Goal: Task Accomplishment & Management: Complete application form

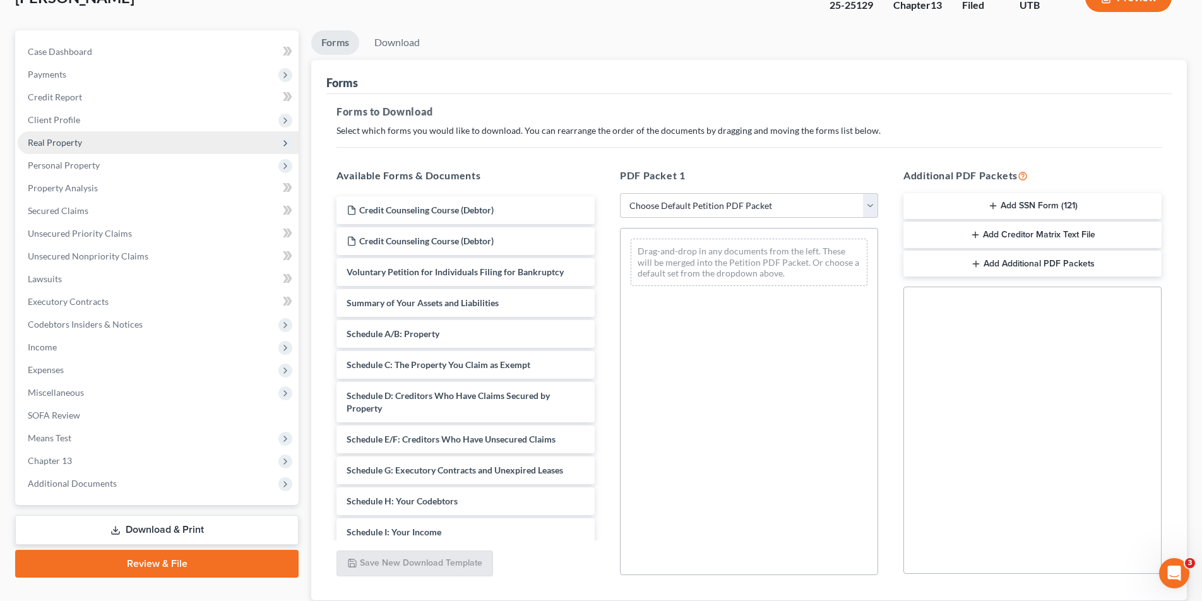
scroll to position [179, 0]
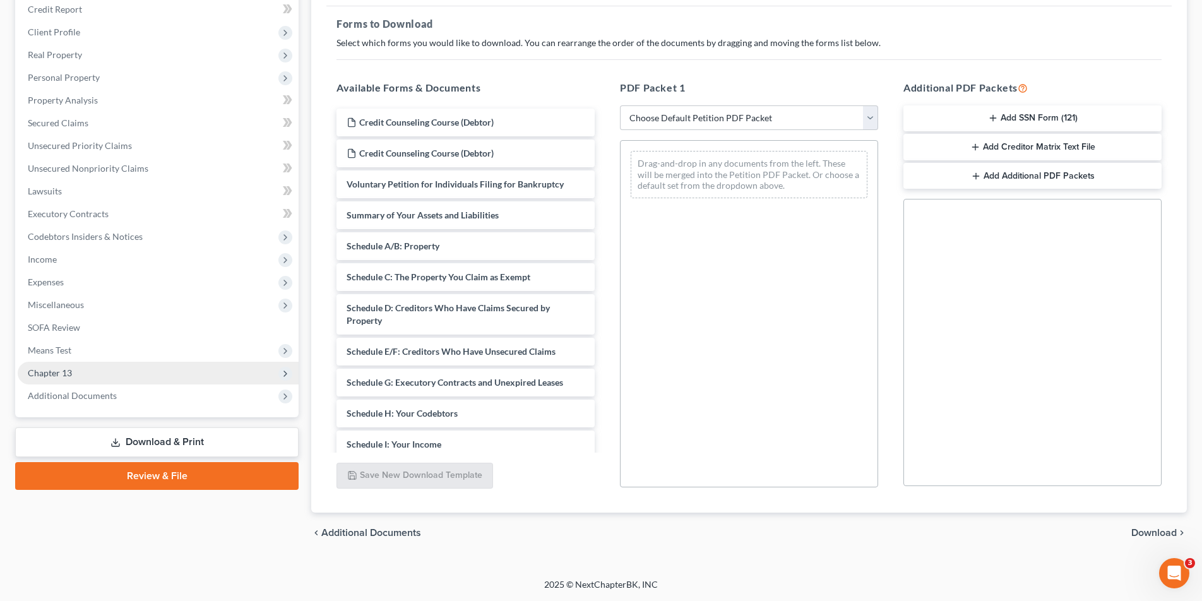
click at [58, 370] on span "Chapter 13" at bounding box center [50, 372] width 44 height 11
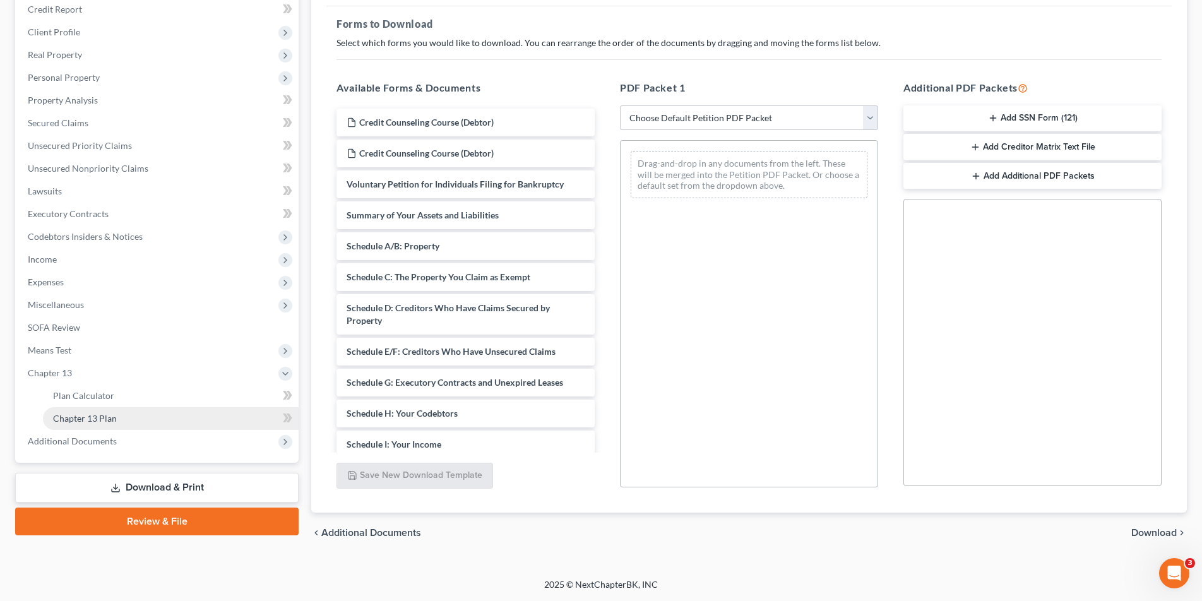
click at [71, 421] on span "Chapter 13 Plan" at bounding box center [85, 418] width 64 height 11
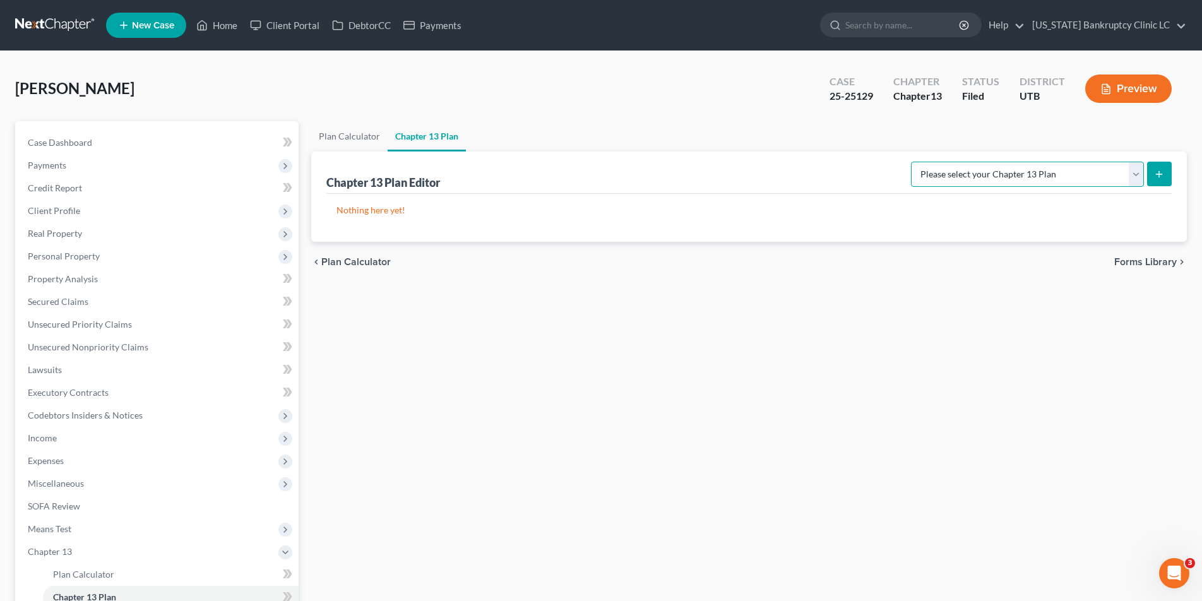
click at [1069, 177] on select "Please select your Chapter 13 Plan Chapter 13 Plan - [US_STATE] Bankruptcy Clin…" at bounding box center [1027, 174] width 233 height 25
select select "0"
click at [939, 162] on select "Please select your Chapter 13 Plan Chapter 13 Plan - [US_STATE] Bankruptcy Clin…" at bounding box center [1027, 174] width 233 height 25
click at [1069, 172] on line "submit" at bounding box center [1159, 174] width 0 height 6
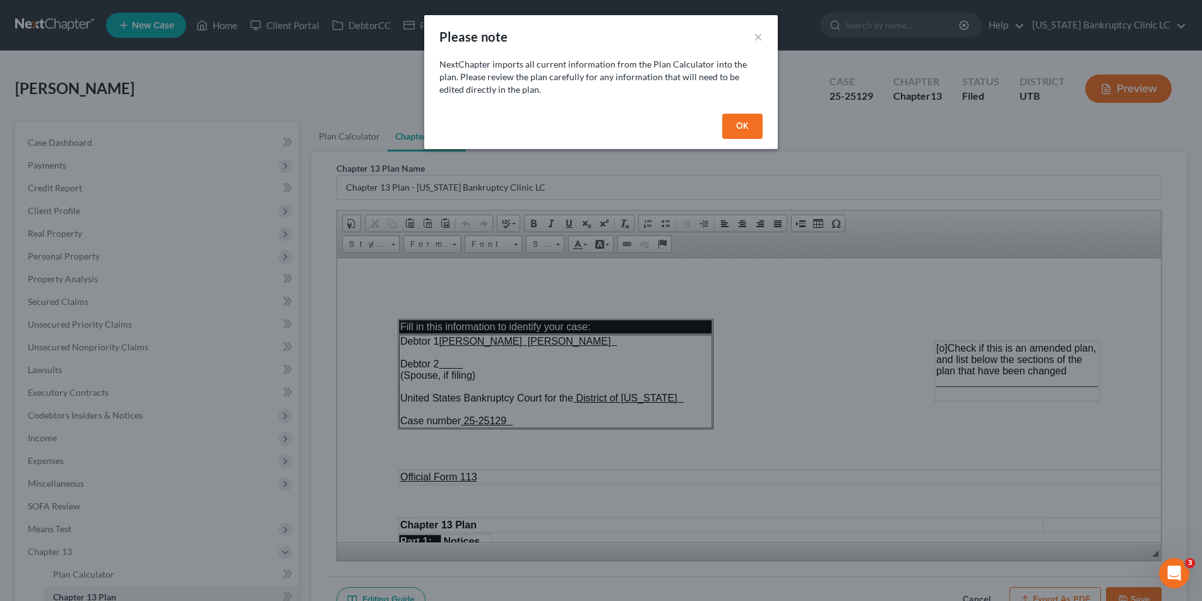
click at [731, 129] on button "OK" at bounding box center [742, 126] width 40 height 25
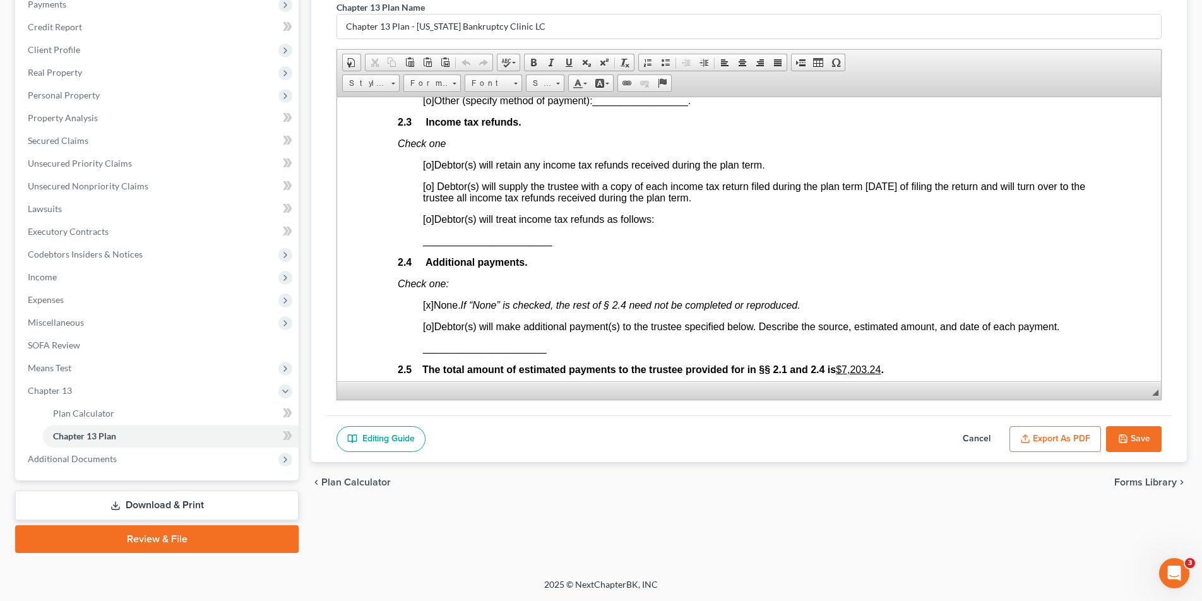
scroll to position [922, 0]
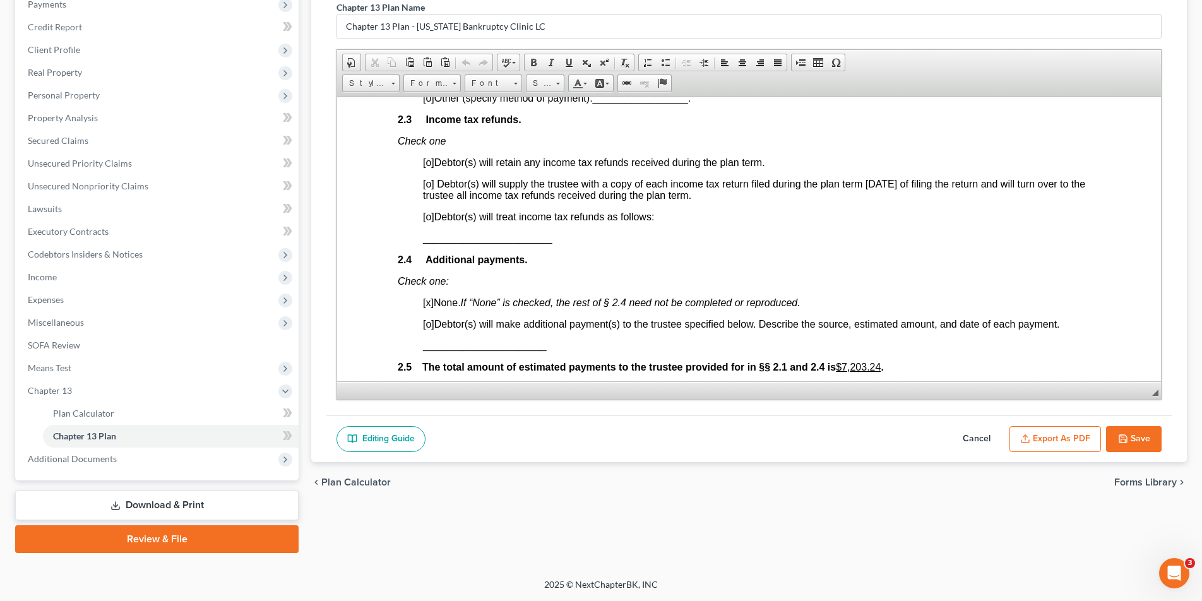
click at [430, 162] on span "[o]" at bounding box center [428, 162] width 11 height 11
click at [430, 217] on span "[o]" at bounding box center [428, 216] width 11 height 11
drag, startPoint x: 554, startPoint y: 241, endPoint x: 423, endPoint y: 239, distance: 131.4
click at [423, 239] on p "_______________________" at bounding box center [761, 237] width 677 height 11
click at [570, 64] on span at bounding box center [569, 62] width 10 height 10
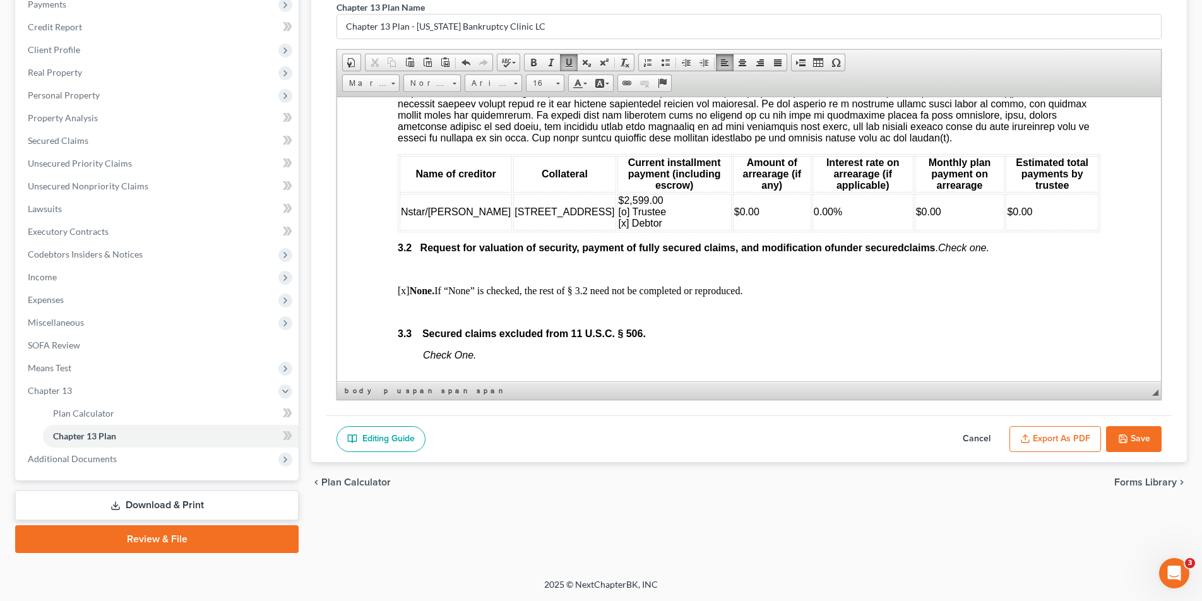
scroll to position [1396, 0]
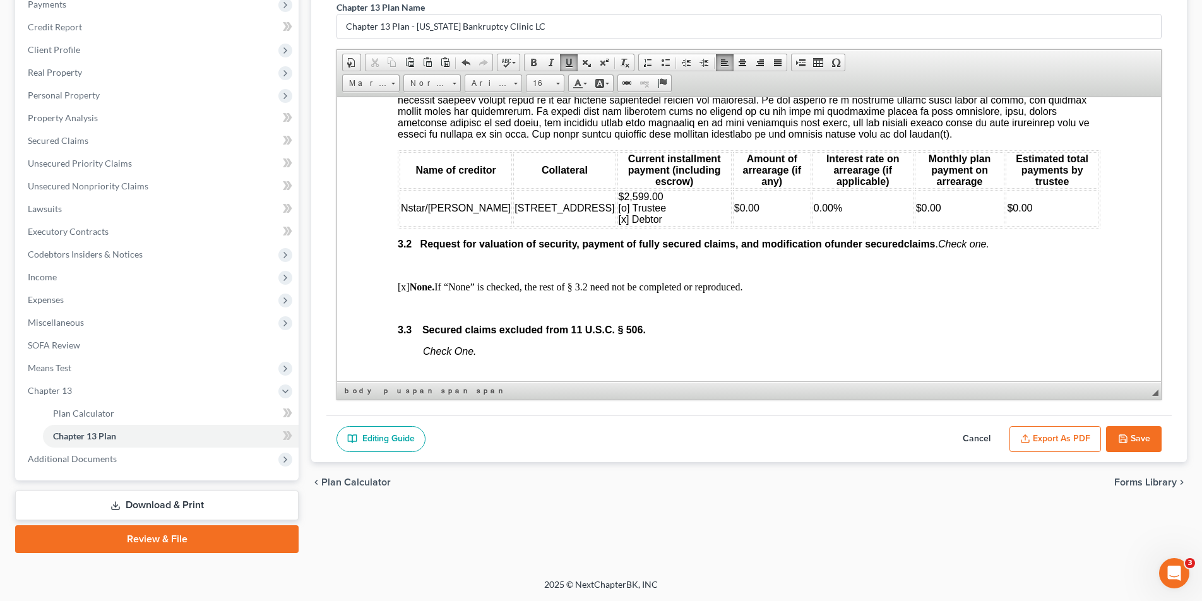
click at [927, 208] on td "$0.00" at bounding box center [960, 207] width 90 height 37
drag, startPoint x: 923, startPoint y: 206, endPoint x: 890, endPoint y: 207, distance: 33.5
click at [915, 207] on td "$0.00" at bounding box center [960, 207] width 90 height 37
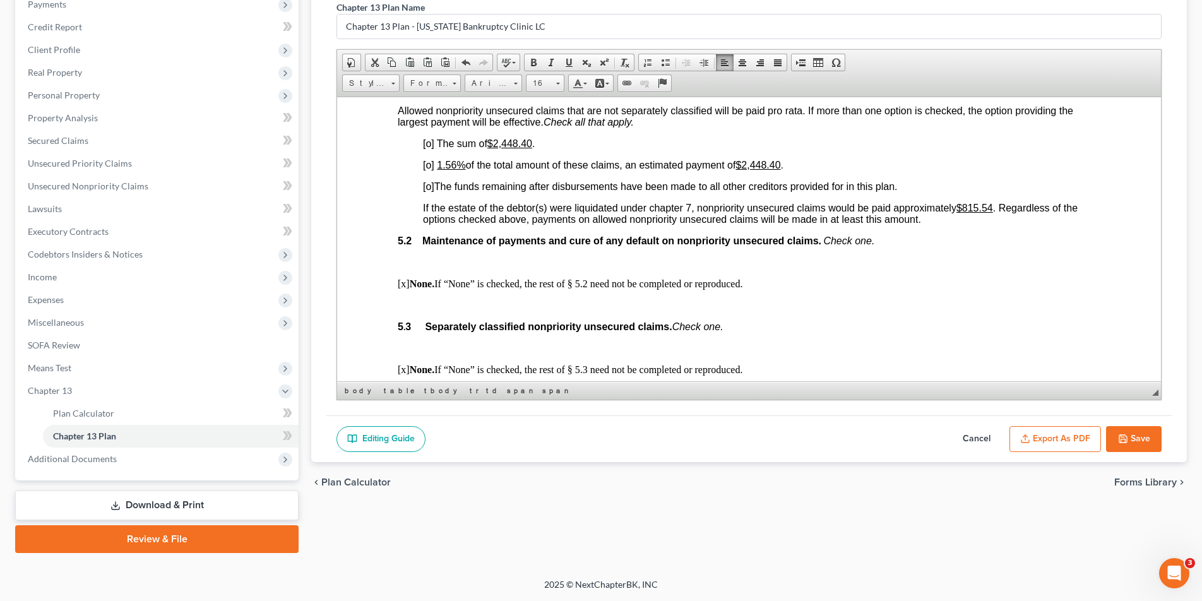
scroll to position [2558, 0]
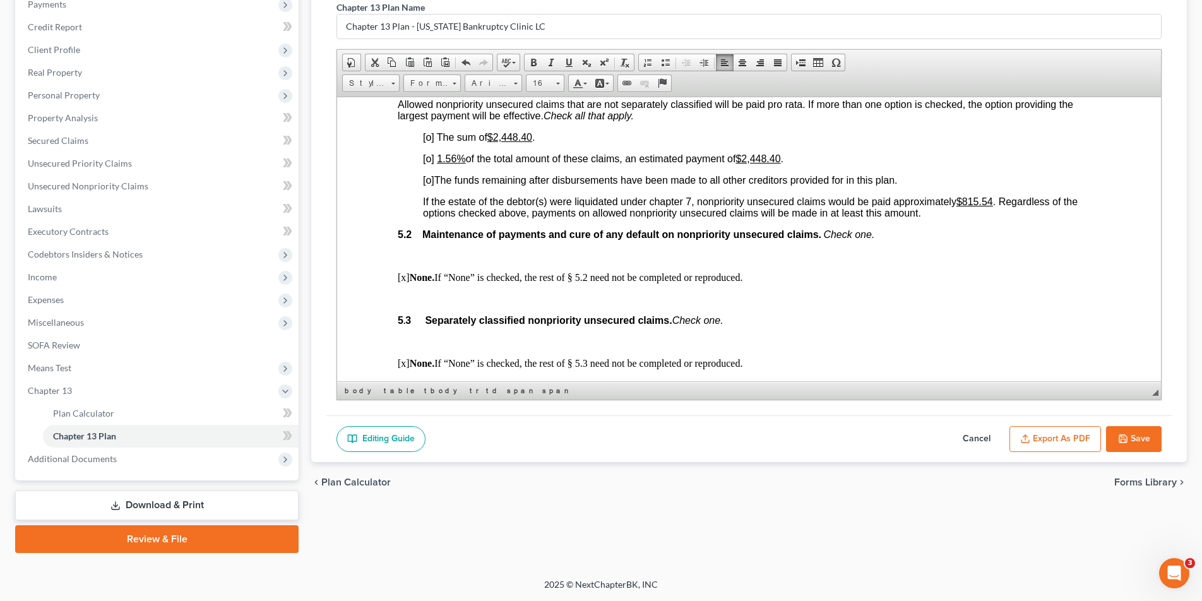
click at [430, 181] on span "[o]" at bounding box center [428, 179] width 11 height 11
drag, startPoint x: 787, startPoint y: 157, endPoint x: 751, endPoint y: 158, distance: 36.6
click at [751, 158] on u "$2,448.40" at bounding box center [758, 158] width 45 height 11
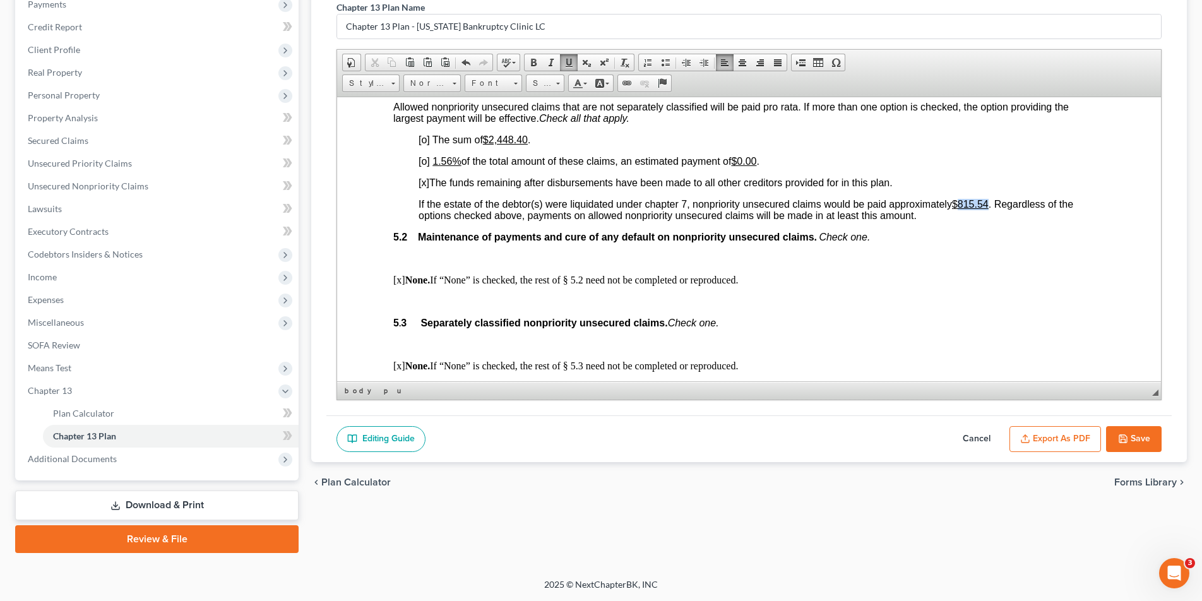
scroll to position [2556, 4]
drag, startPoint x: 993, startPoint y: 205, endPoint x: 964, endPoint y: 205, distance: 28.4
click at [964, 205] on u "$815.54" at bounding box center [970, 203] width 37 height 11
drag, startPoint x: 529, startPoint y: 139, endPoint x: 492, endPoint y: 138, distance: 36.6
click at [492, 138] on u "$2,448.40" at bounding box center [505, 138] width 45 height 11
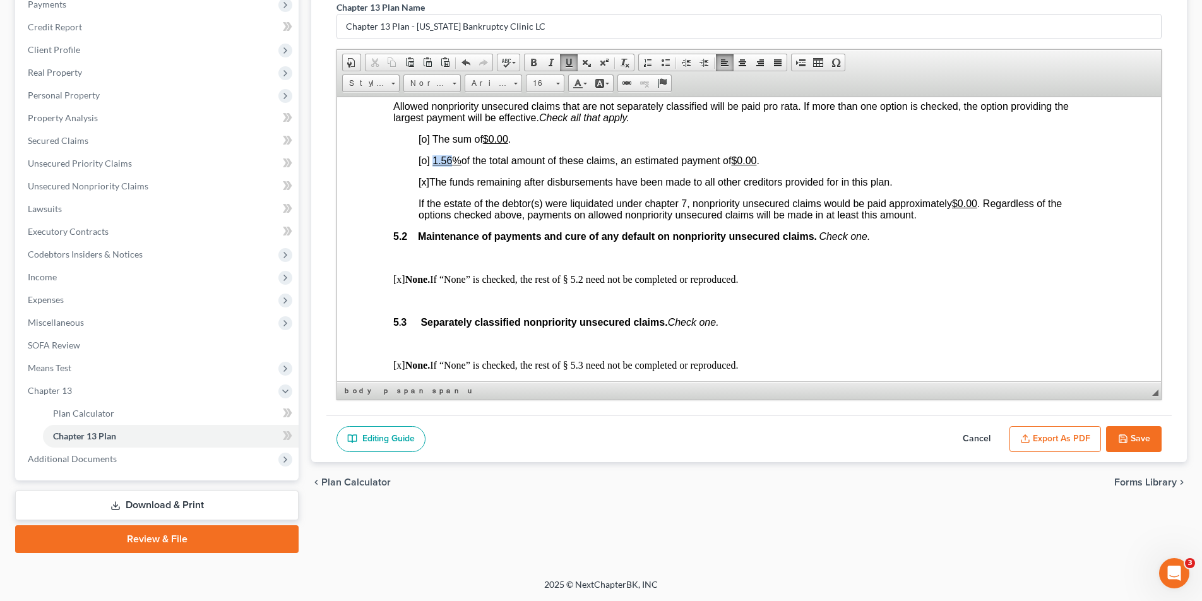
drag, startPoint x: 451, startPoint y: 159, endPoint x: 435, endPoint y: 159, distance: 16.4
click at [435, 159] on u "1.56%" at bounding box center [447, 160] width 28 height 11
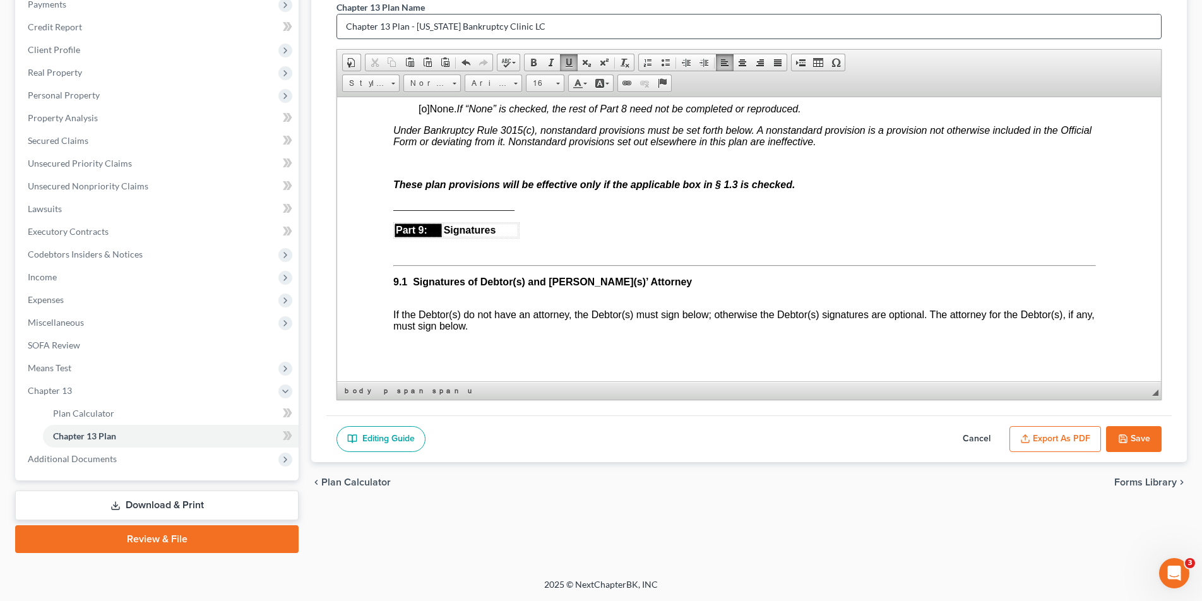
scroll to position [3281, 4]
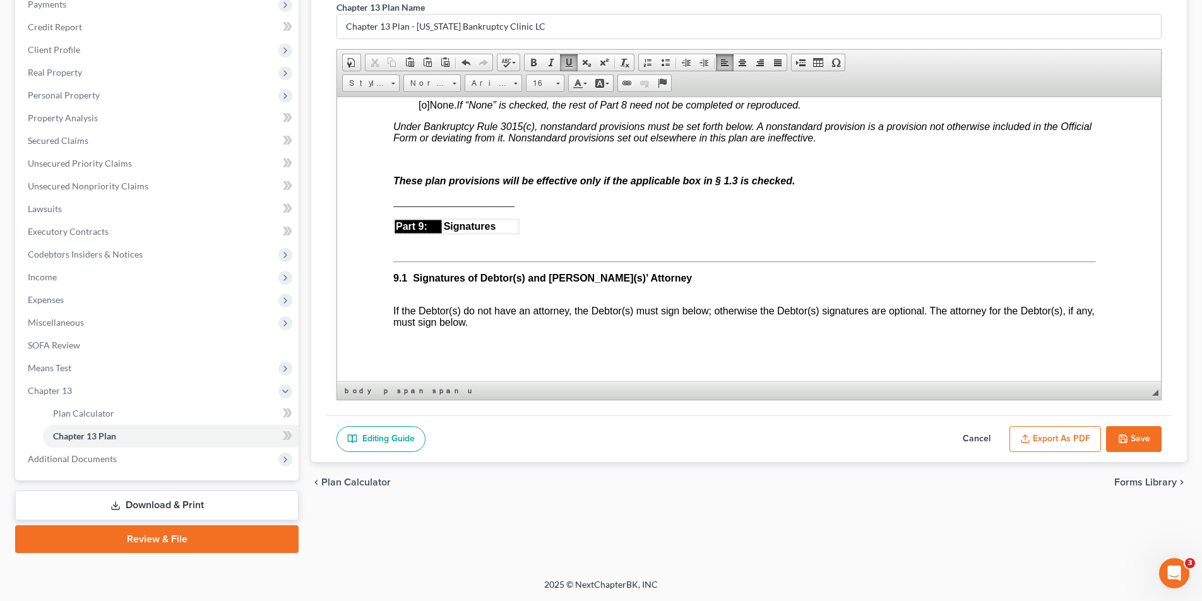
click at [399, 154] on p at bounding box center [744, 158] width 703 height 11
click at [1069, 440] on button "Save" at bounding box center [1134, 439] width 56 height 27
select select "0"
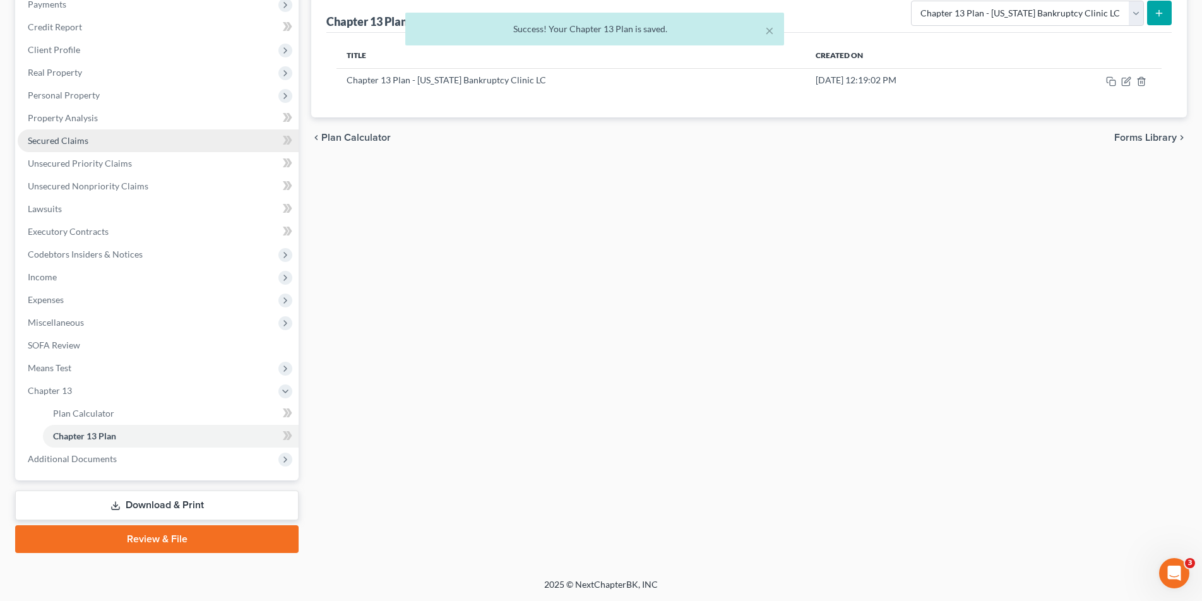
click at [89, 141] on link "Secured Claims" at bounding box center [158, 140] width 281 height 23
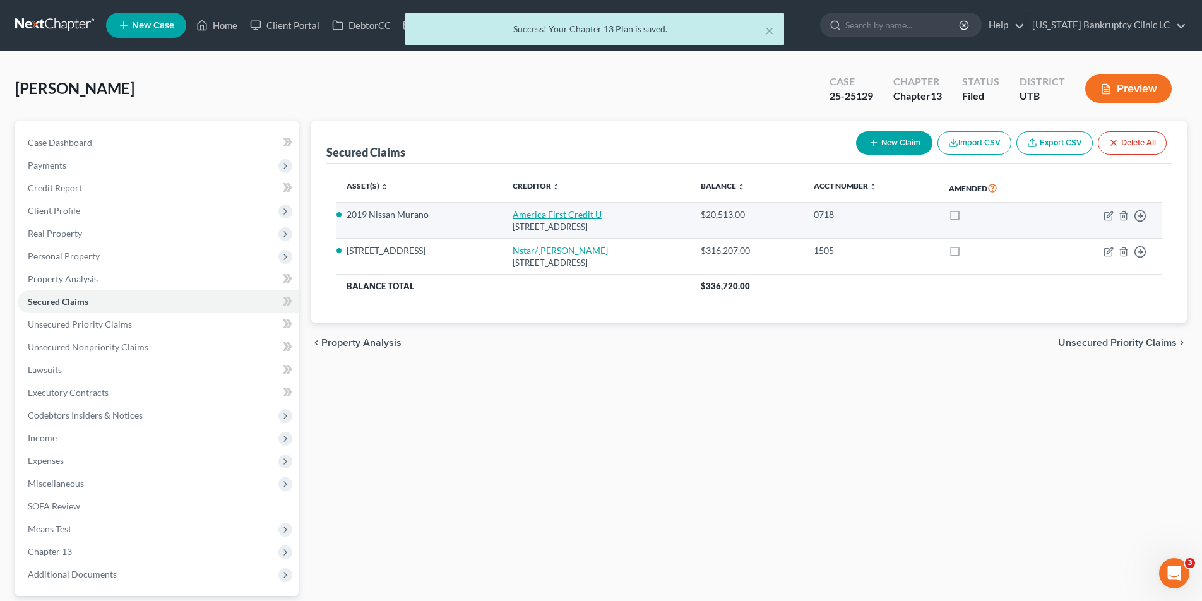
click at [566, 219] on link "America First Credit U" at bounding box center [557, 214] width 89 height 11
select select "46"
select select "0"
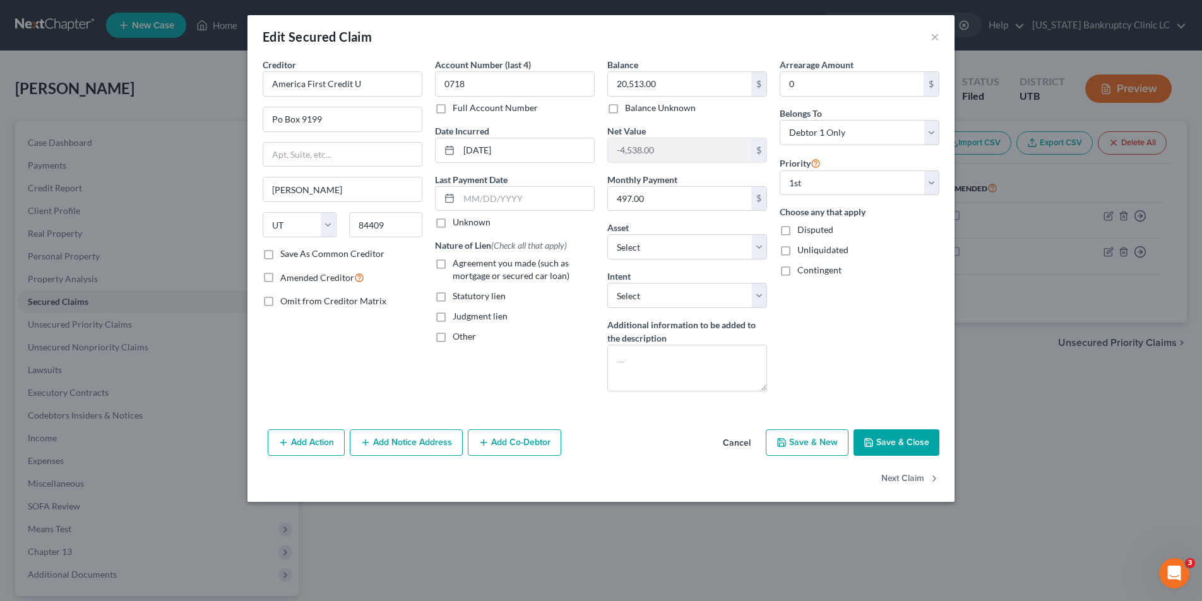
click at [893, 445] on button "Save & Close" at bounding box center [897, 442] width 86 height 27
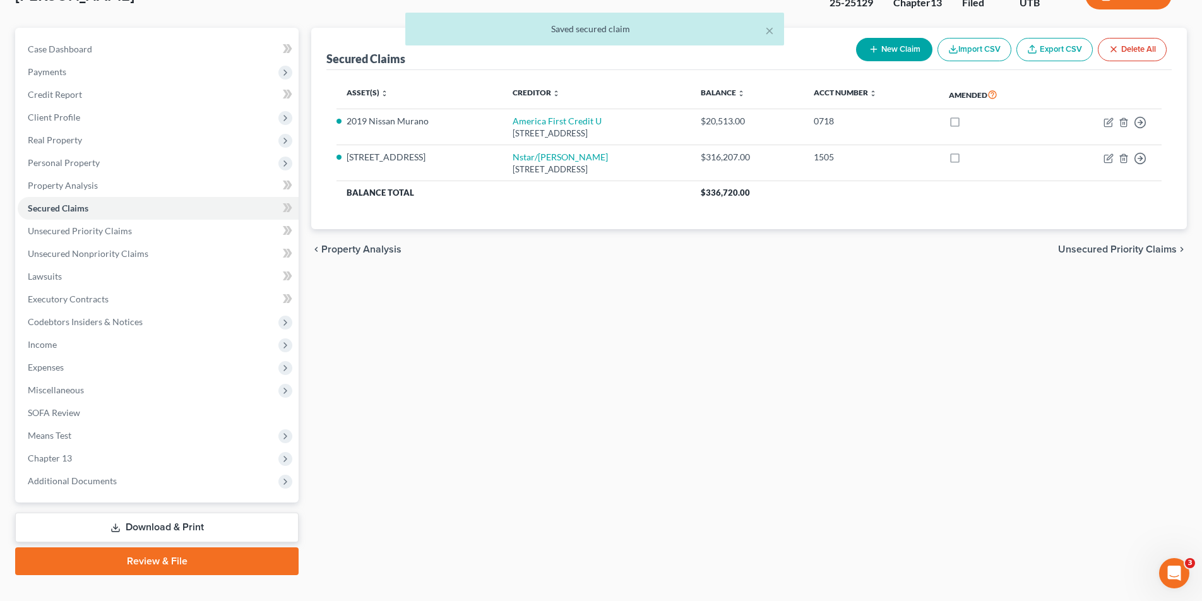
scroll to position [116, 0]
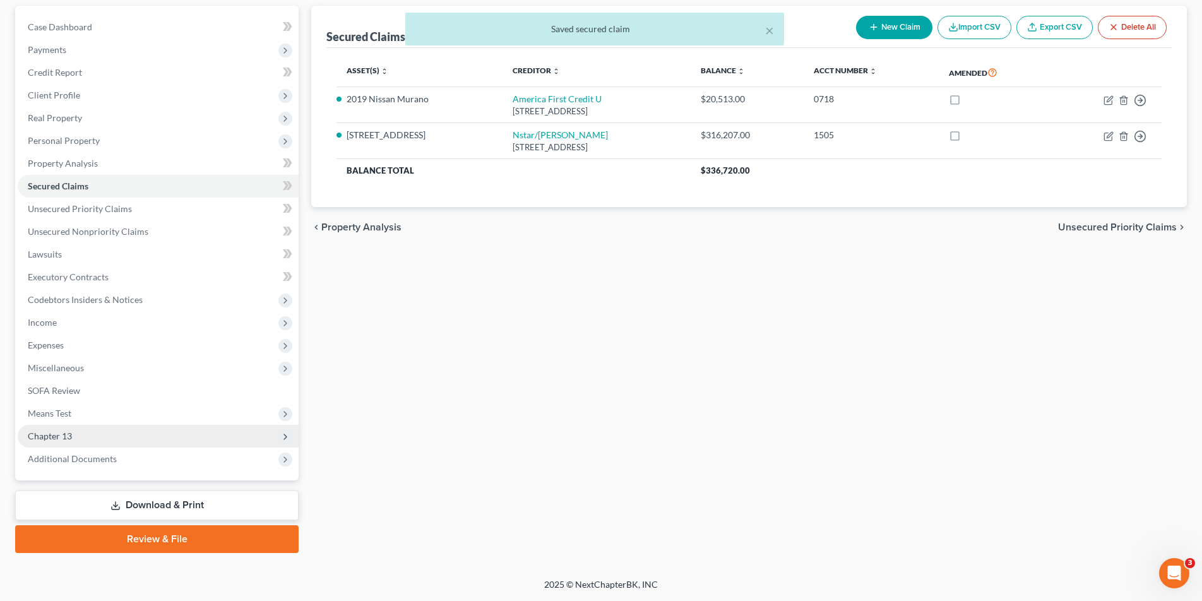
click at [64, 434] on span "Chapter 13" at bounding box center [50, 436] width 44 height 11
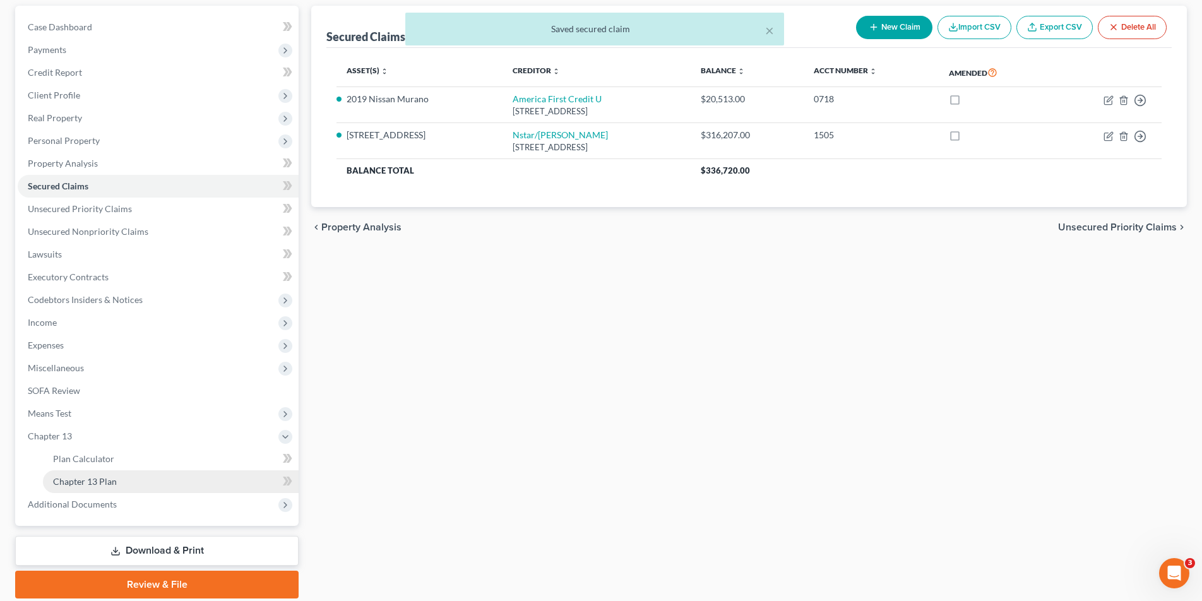
click at [68, 482] on span "Chapter 13 Plan" at bounding box center [85, 481] width 64 height 11
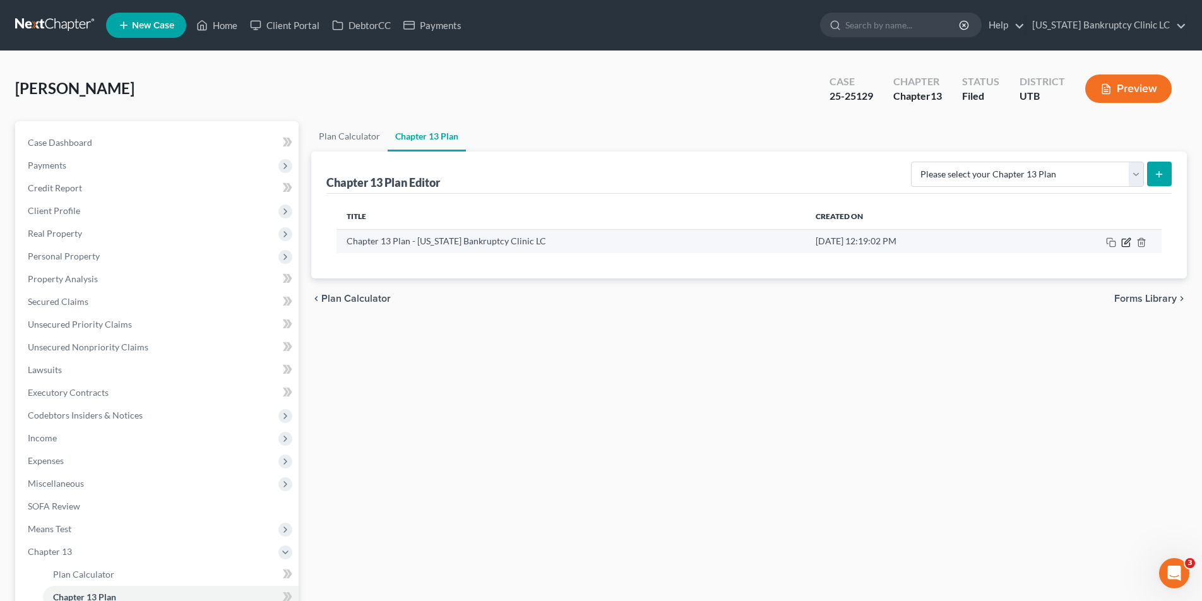
click at [1069, 242] on icon "button" at bounding box center [1126, 242] width 10 height 10
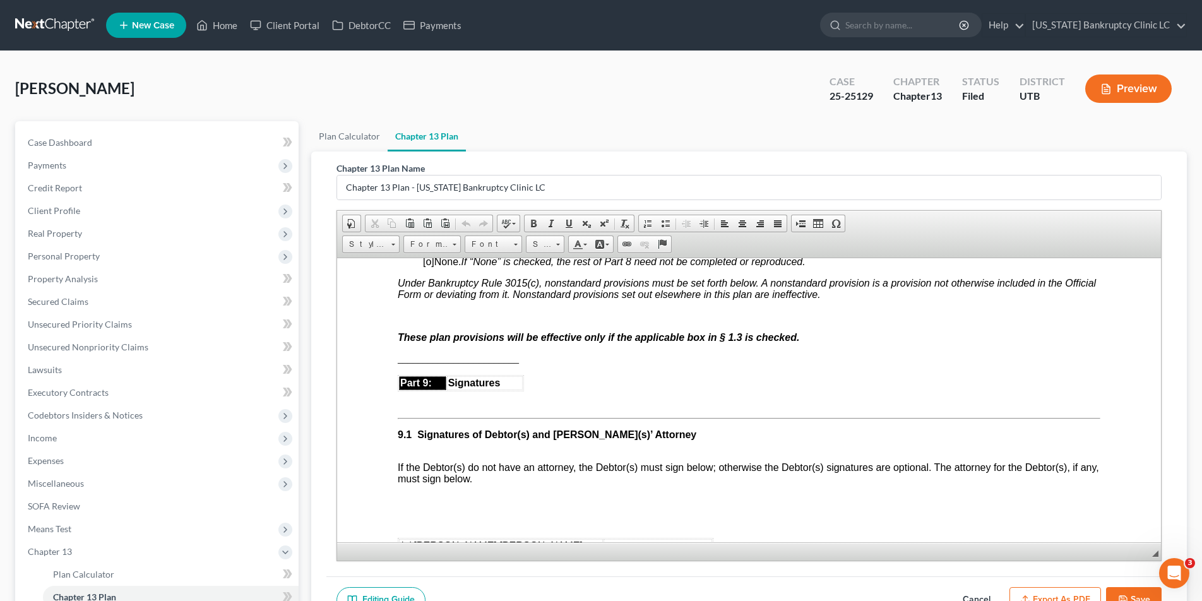
scroll to position [3286, 0]
click at [400, 312] on p at bounding box center [749, 314] width 703 height 11
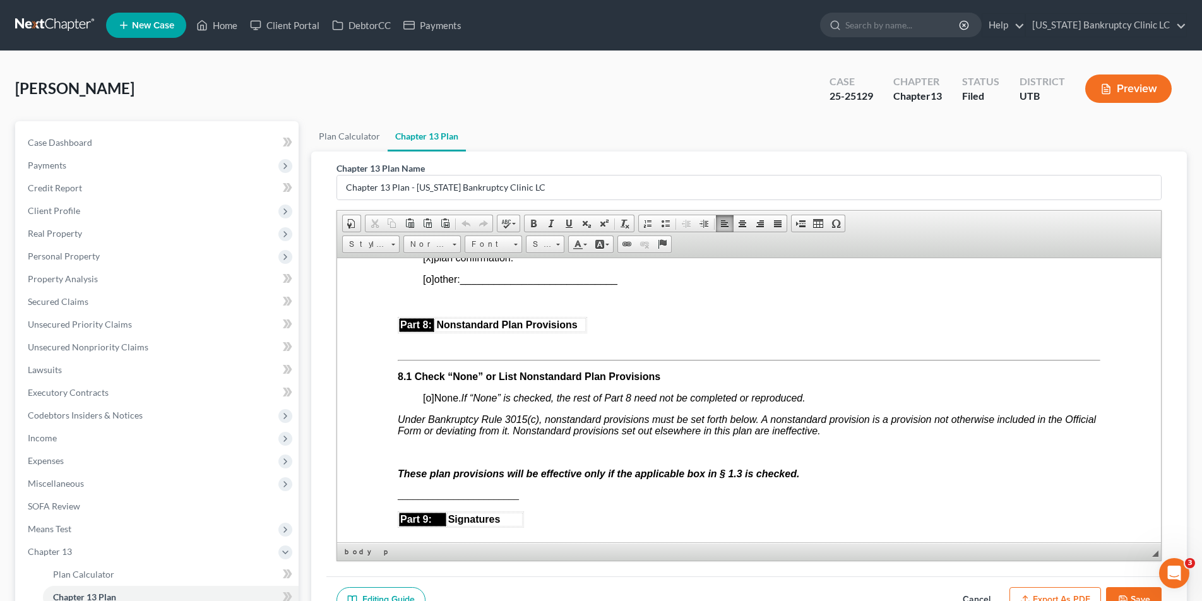
scroll to position [3152, 0]
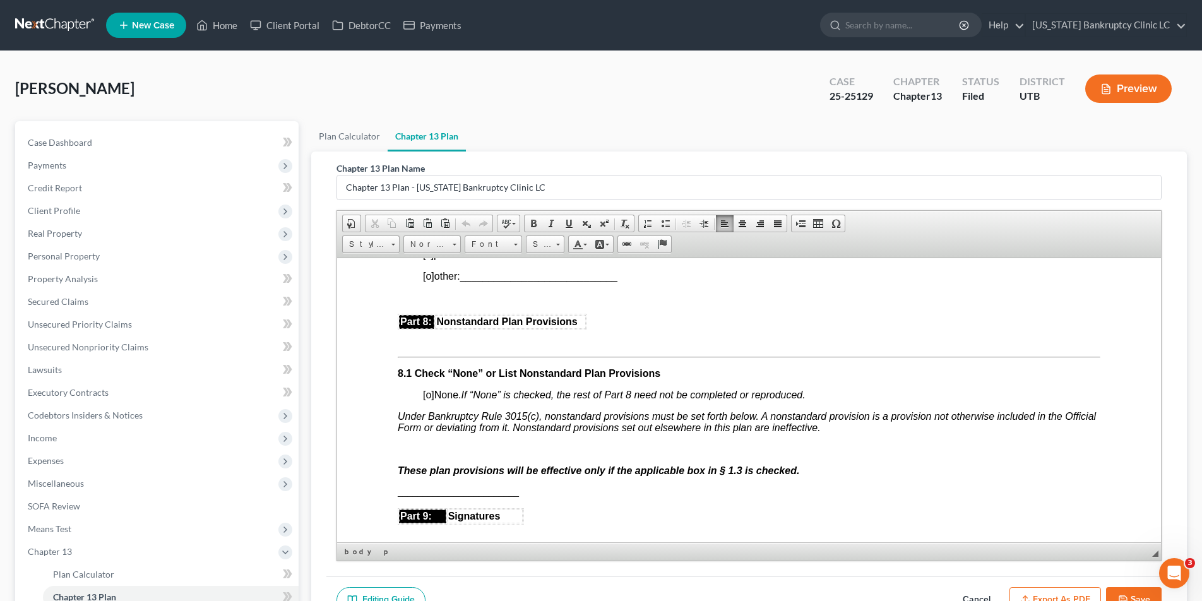
paste body
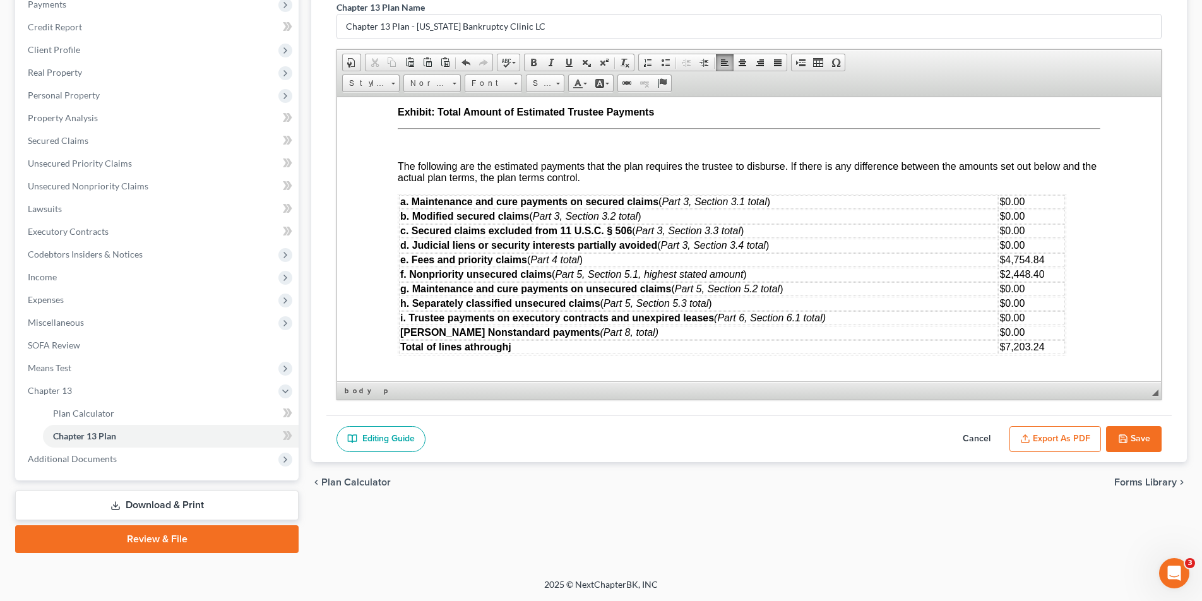
scroll to position [4743, 0]
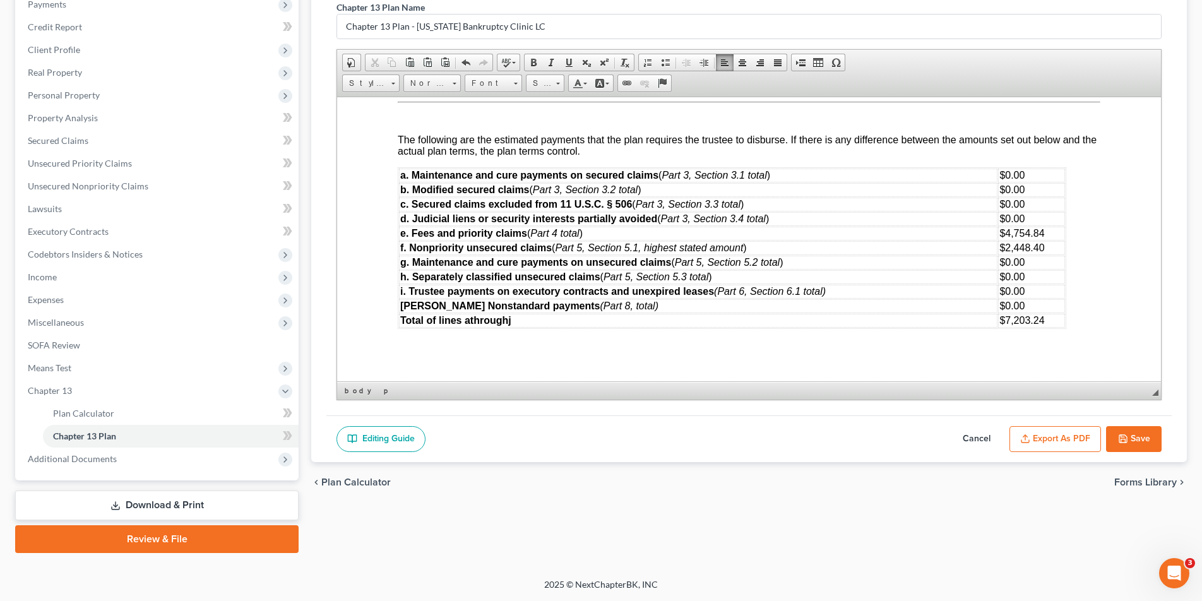
click at [1069, 440] on button "Save" at bounding box center [1134, 439] width 56 height 27
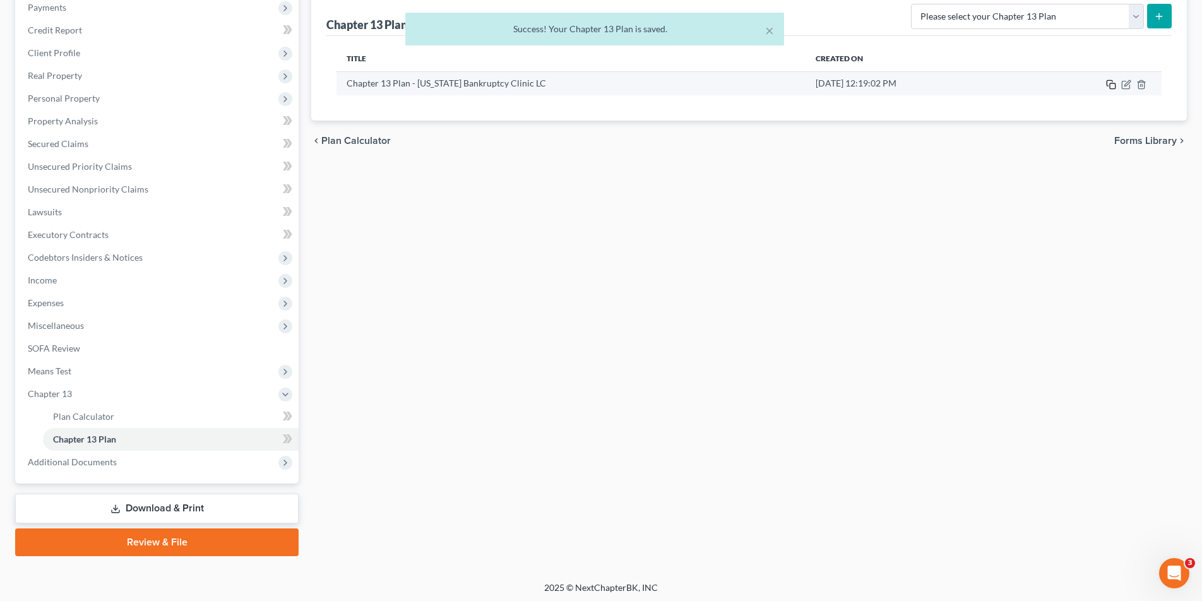
scroll to position [157, 0]
click at [1069, 85] on icon "button" at bounding box center [1126, 85] width 10 height 10
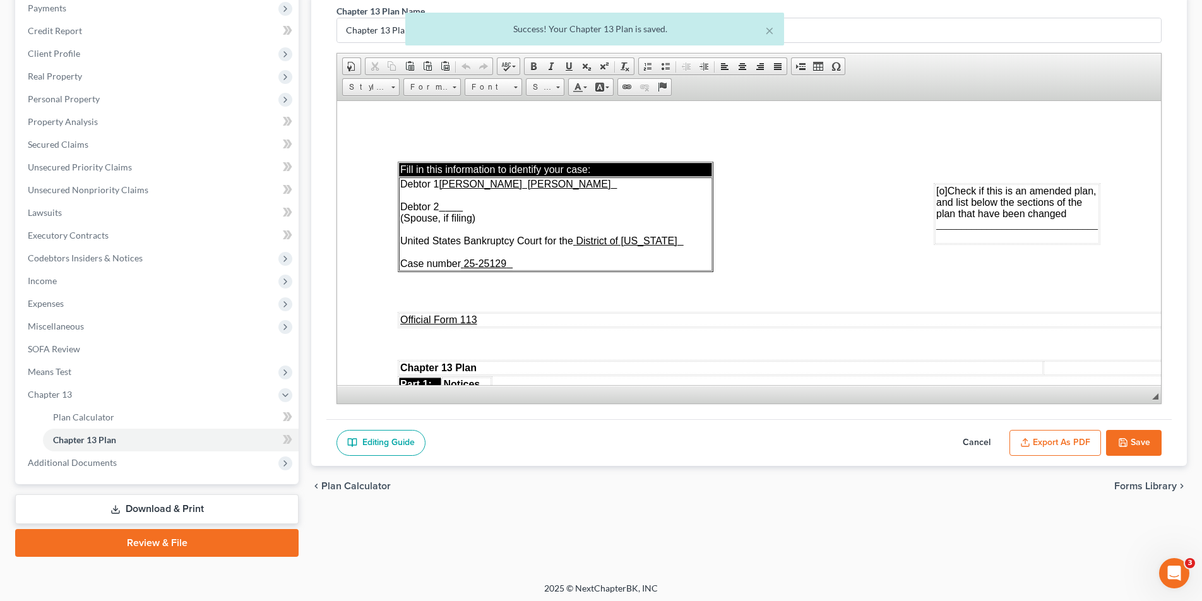
scroll to position [0, 0]
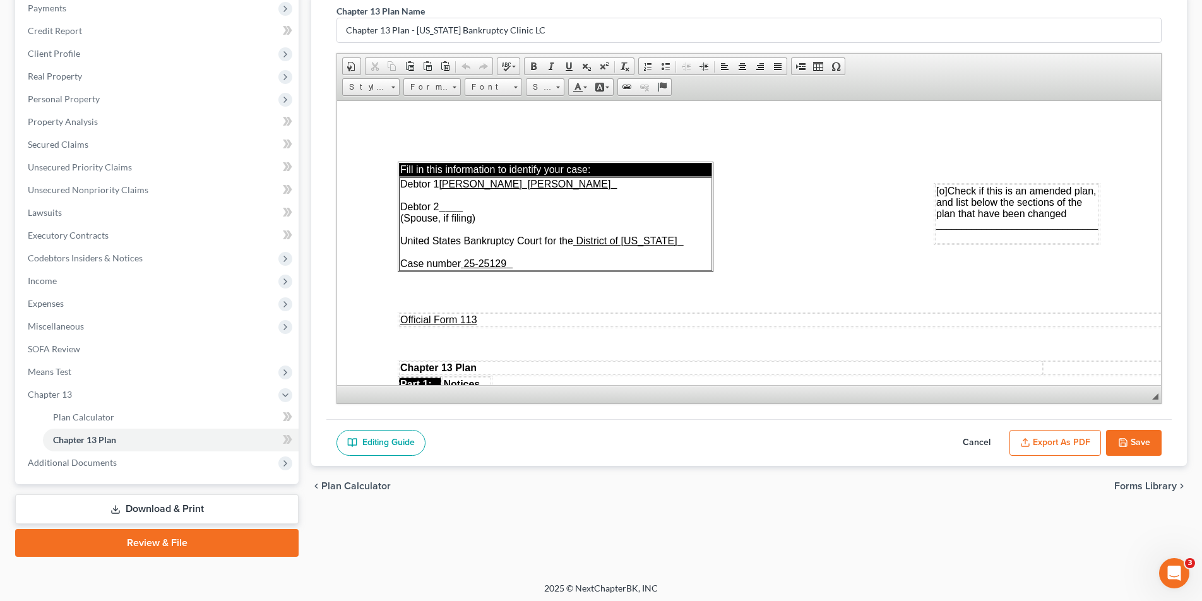
click at [1063, 445] on button "Export as PDF" at bounding box center [1056, 443] width 92 height 27
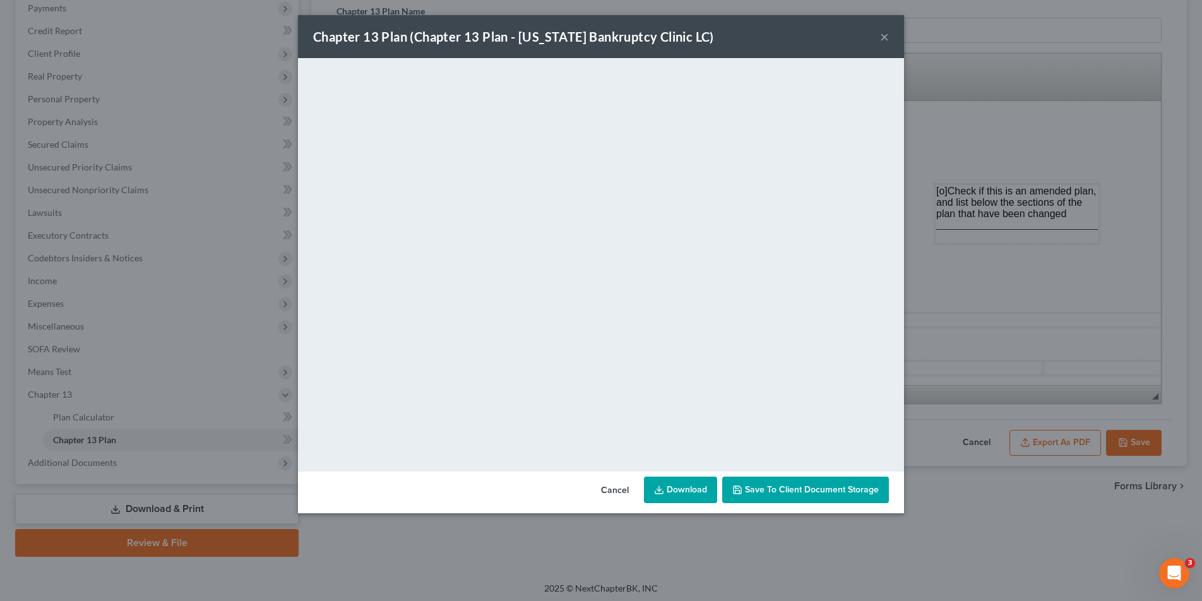
click at [770, 494] on span "Save to Client Document Storage" at bounding box center [812, 489] width 134 height 11
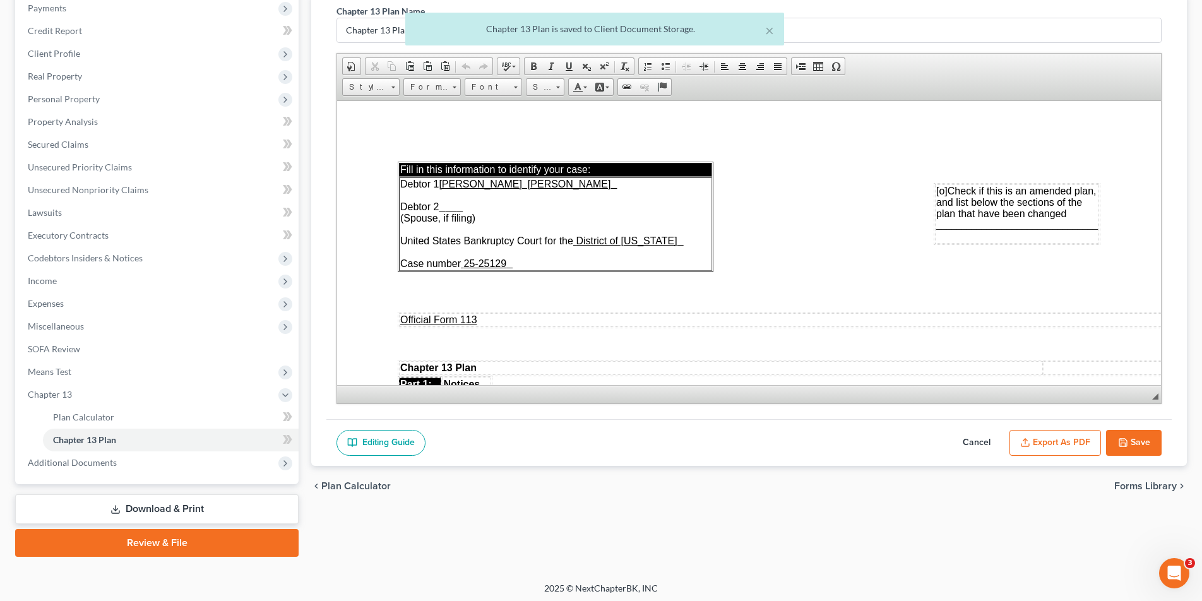
click at [1069, 448] on button "Save" at bounding box center [1134, 443] width 56 height 27
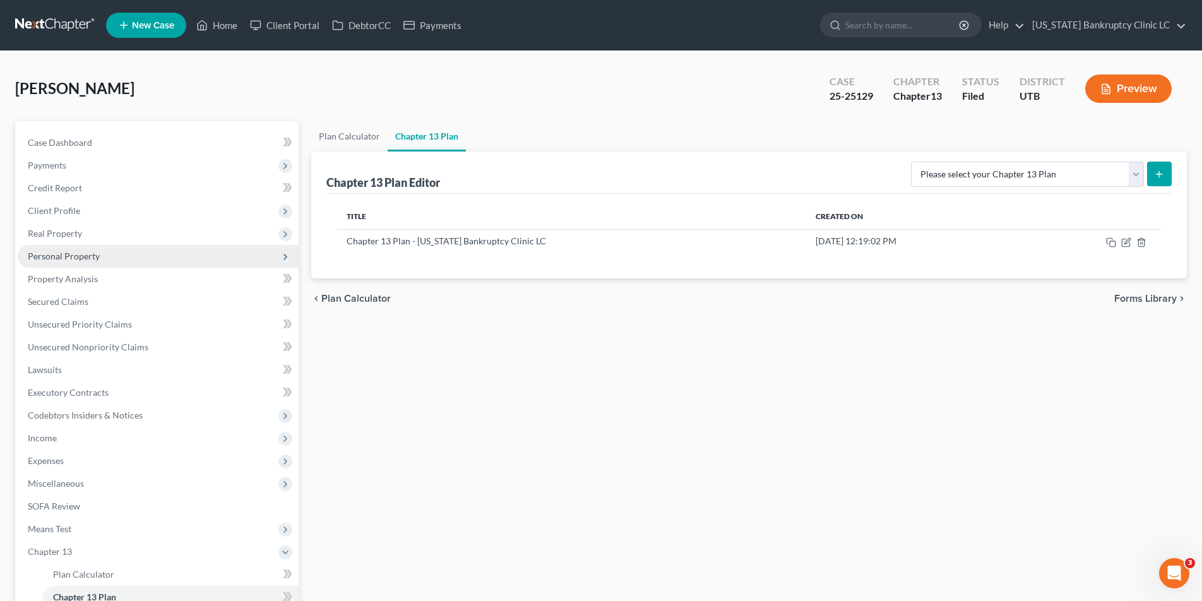
click at [52, 256] on span "Personal Property" at bounding box center [64, 256] width 72 height 11
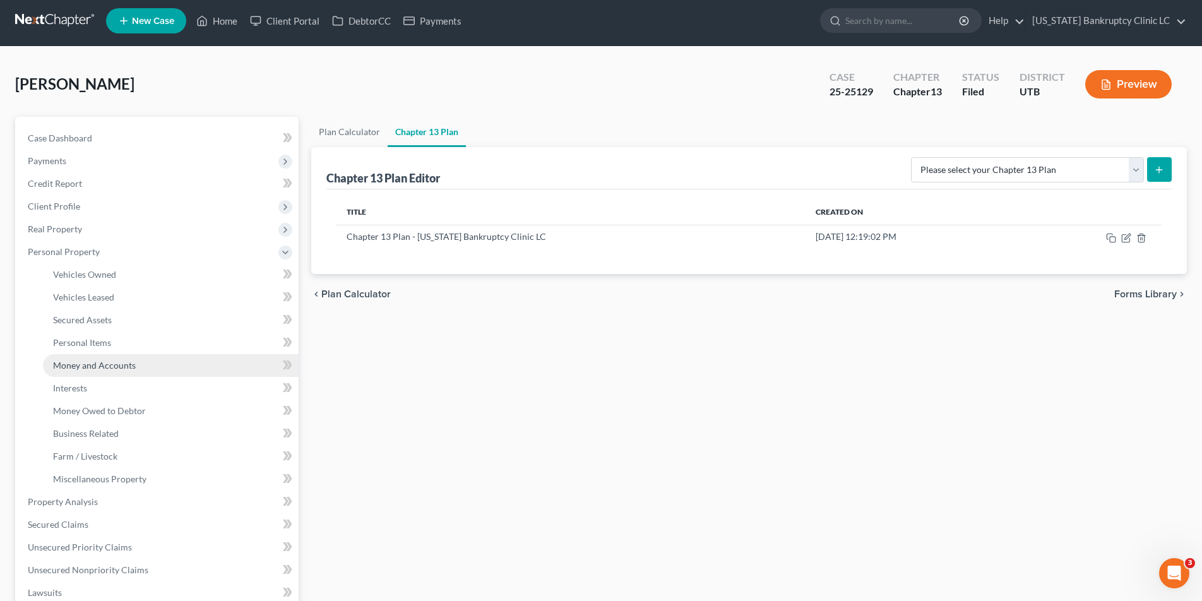
click at [66, 367] on span "Money and Accounts" at bounding box center [94, 365] width 83 height 11
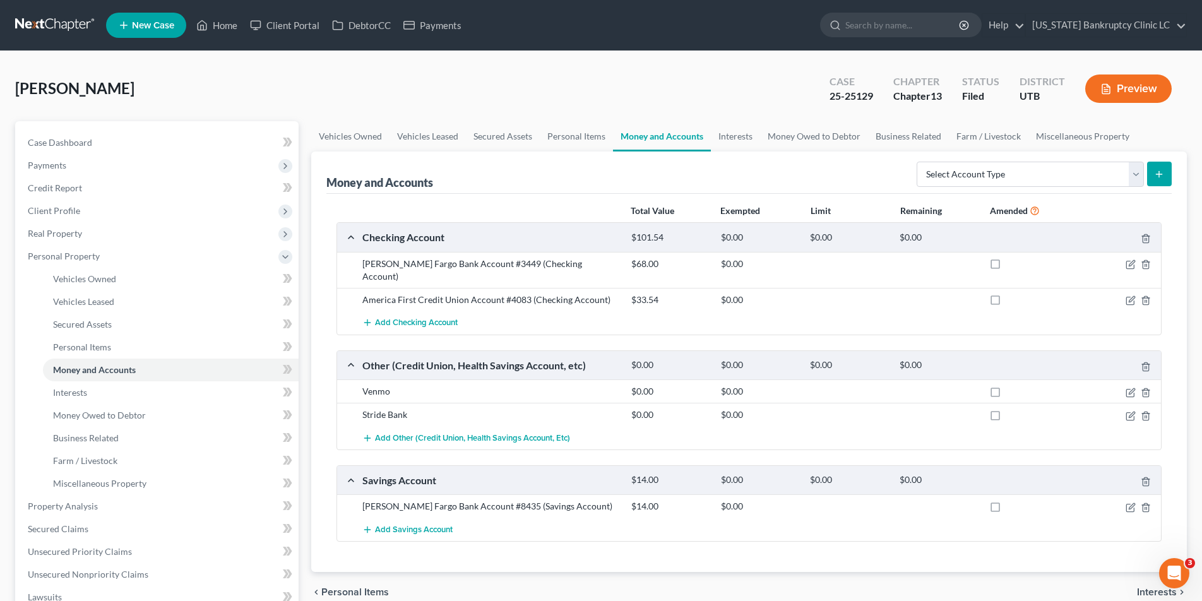
click at [63, 25] on link at bounding box center [55, 25] width 81 height 23
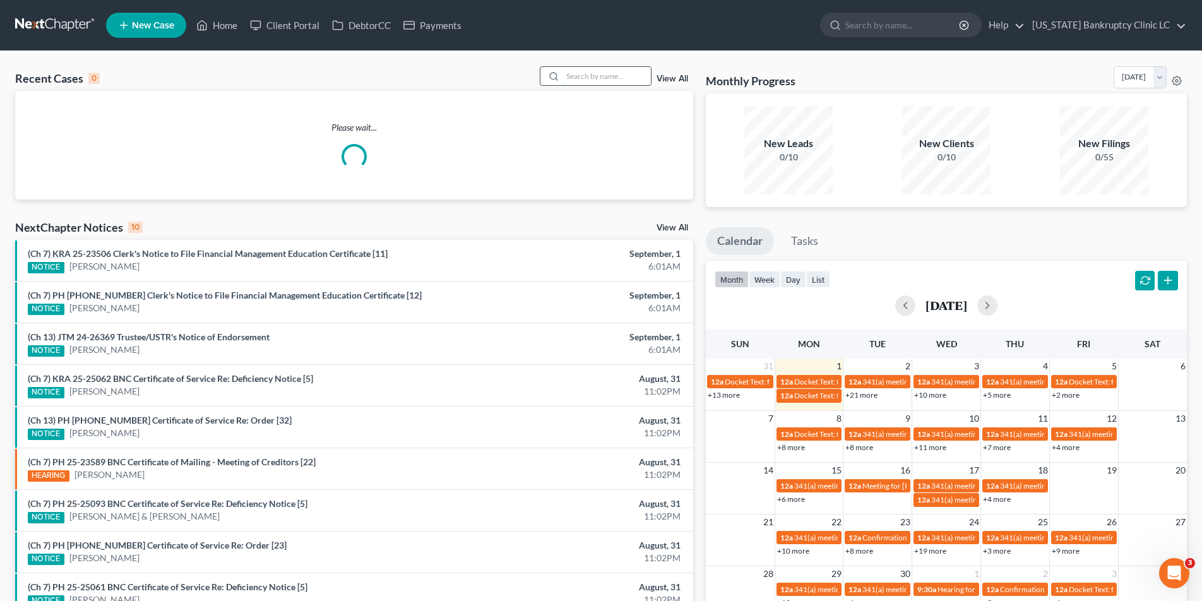
click at [599, 80] on input "search" at bounding box center [607, 76] width 88 height 18
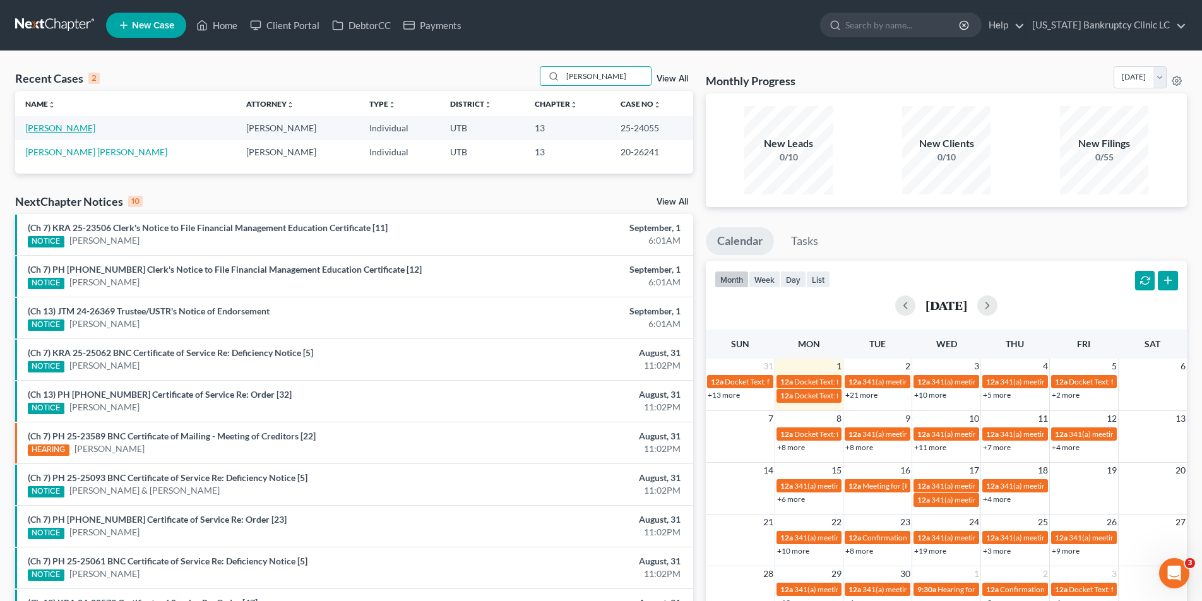
type input "altizer"
click at [64, 125] on link "Altizer, William" at bounding box center [60, 127] width 70 height 11
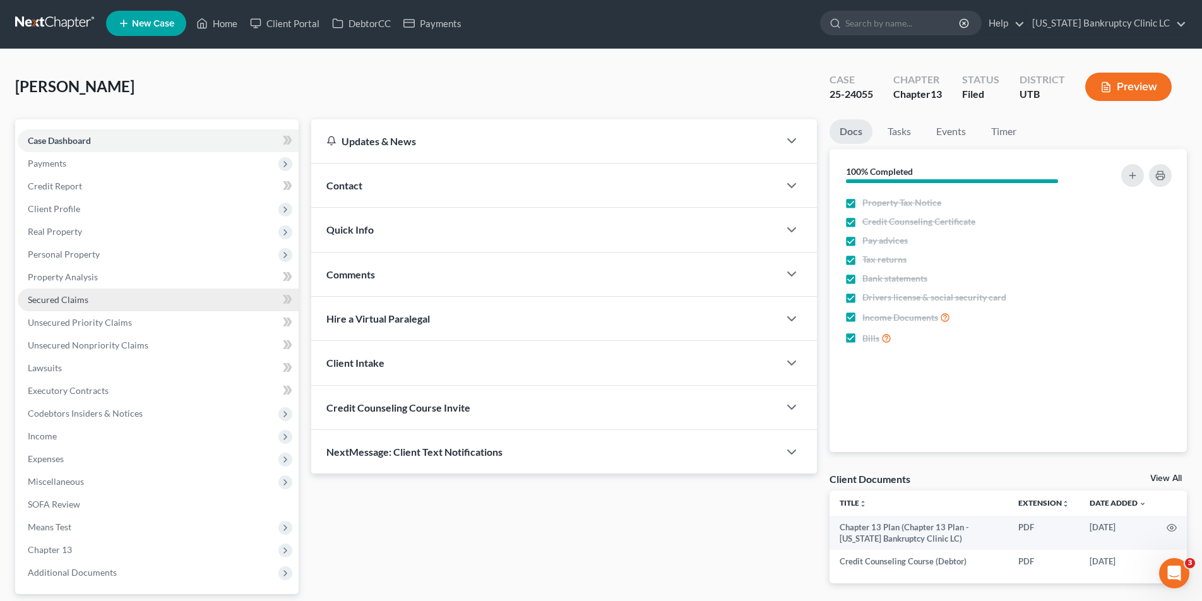
click at [79, 307] on link "Secured Claims" at bounding box center [158, 300] width 281 height 23
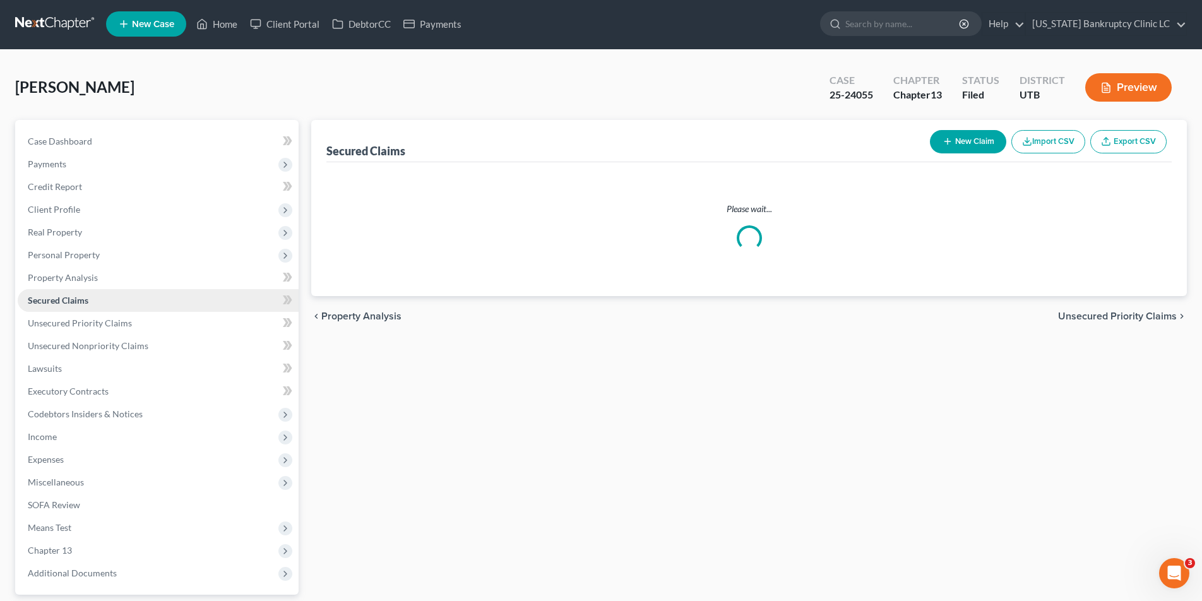
scroll to position [4, 0]
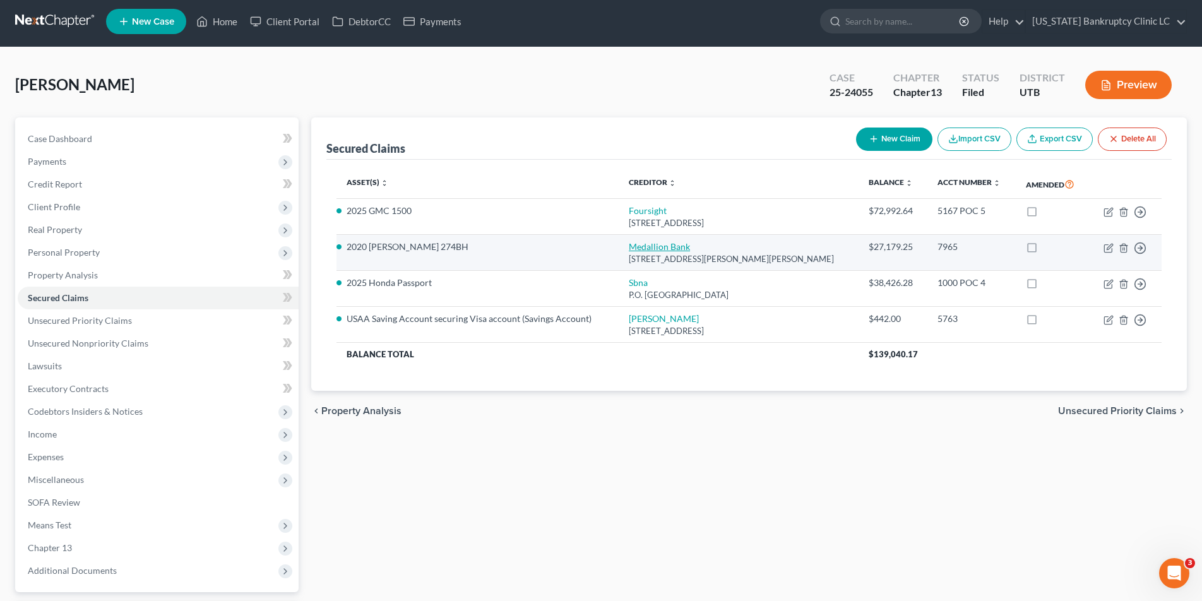
click at [663, 246] on link "Medallion Bank" at bounding box center [659, 246] width 61 height 11
select select "26"
select select "0"
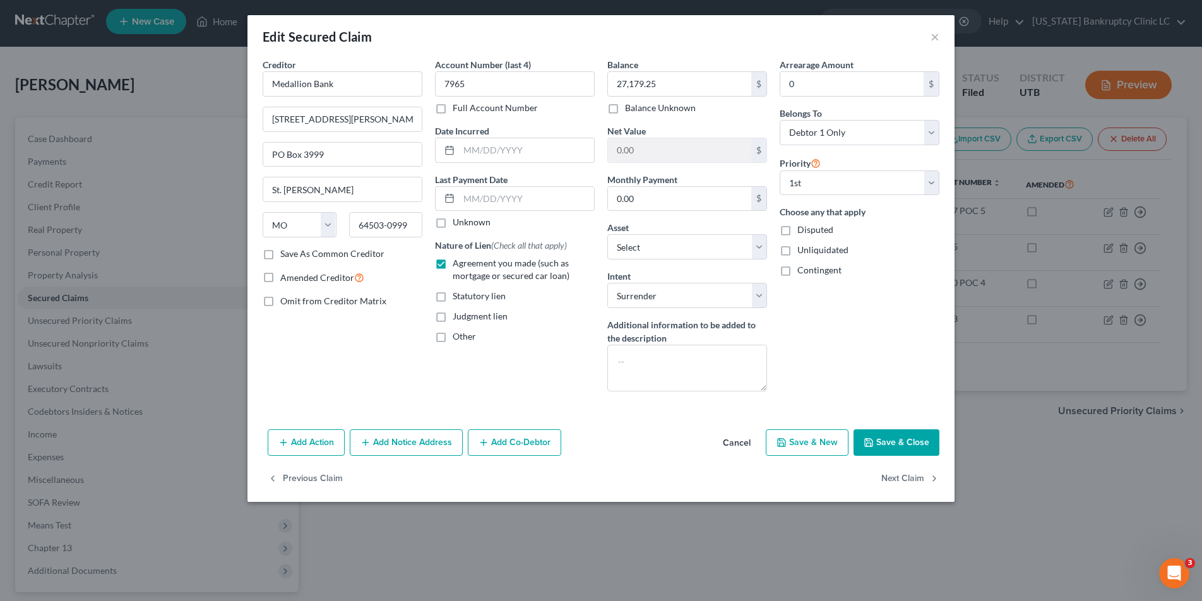
click at [453, 109] on label "Full Account Number" at bounding box center [495, 108] width 85 height 13
click at [458, 109] on input "Full Account Number" at bounding box center [462, 106] width 8 height 8
click at [495, 81] on input "7965" at bounding box center [515, 83] width 160 height 25
type input "7965 POC 7"
type input "28,086.05"
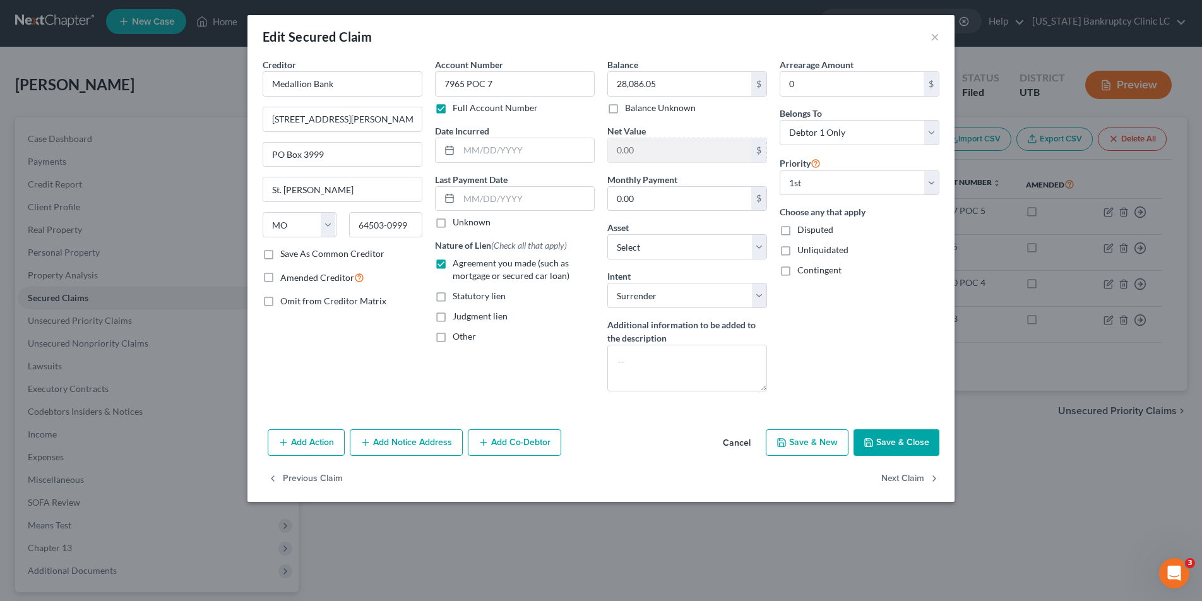
click at [897, 444] on button "Save & Close" at bounding box center [897, 442] width 86 height 27
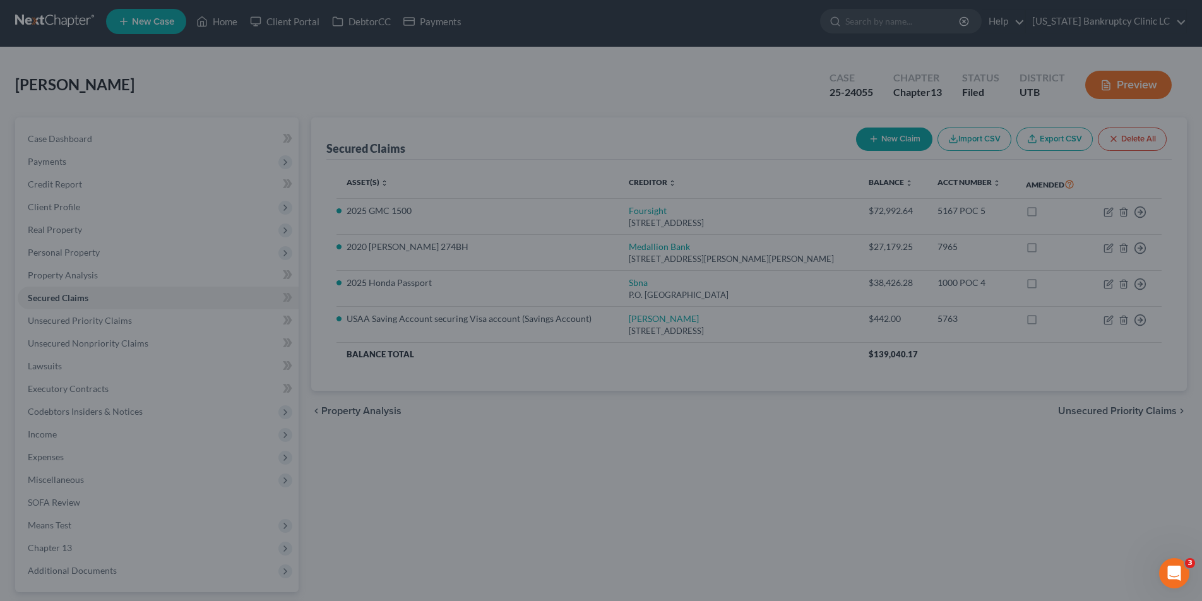
type input "-906.80"
select select "5"
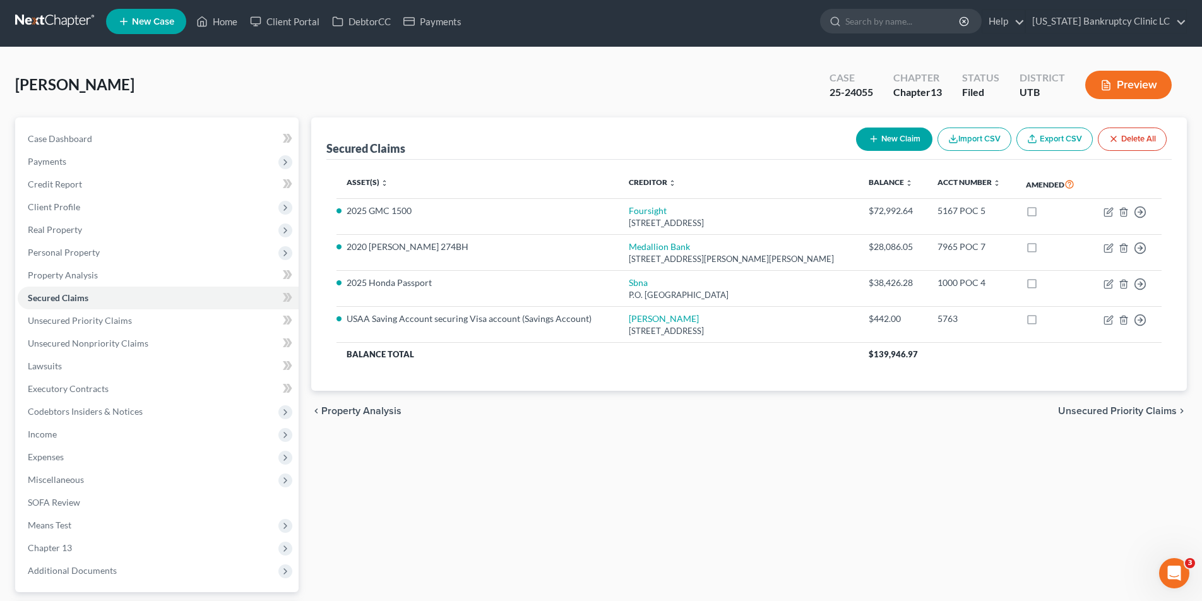
click at [57, 21] on link at bounding box center [55, 21] width 81 height 23
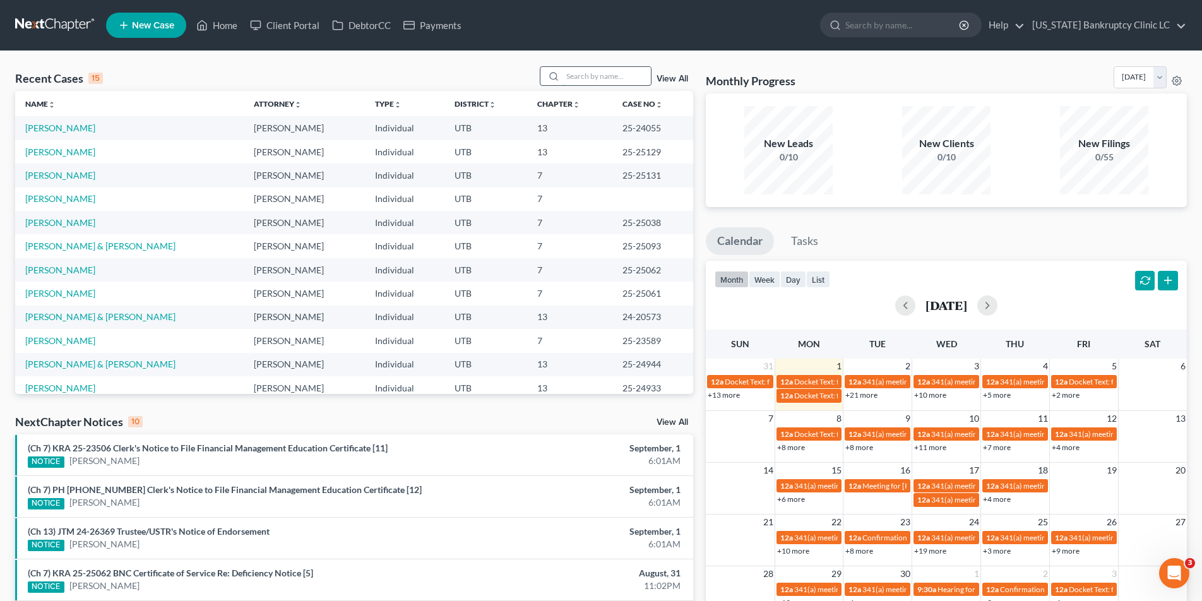
click at [585, 84] on input "search" at bounding box center [607, 76] width 88 height 18
type input "hurtado"
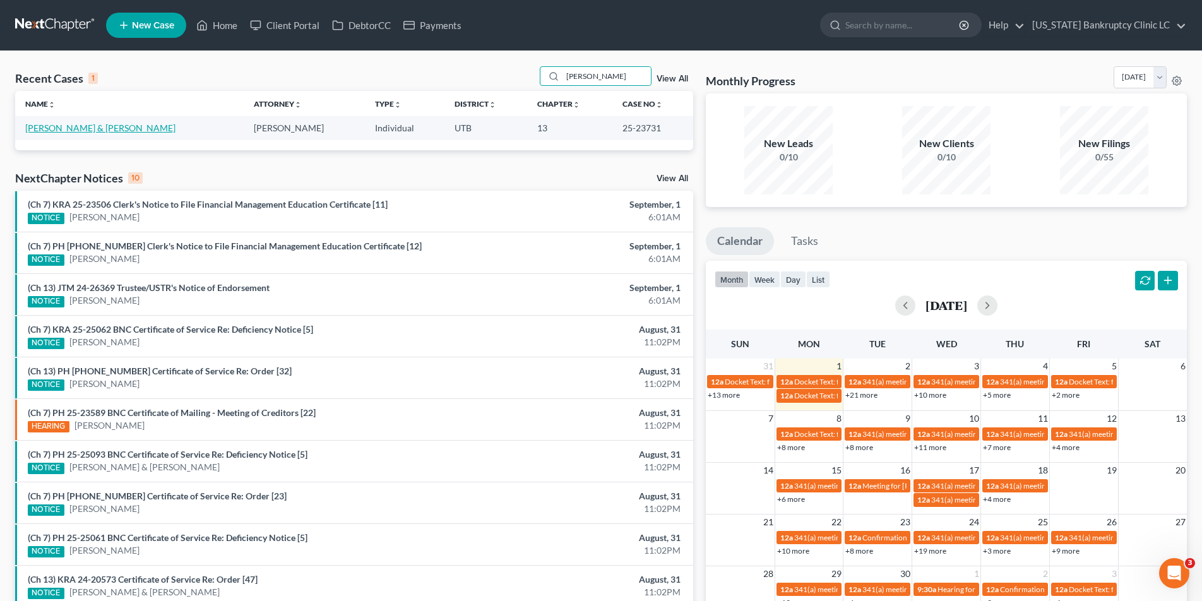
click at [81, 129] on link "Hurtado-Ortega, Tyler & Mauricio" at bounding box center [100, 127] width 150 height 11
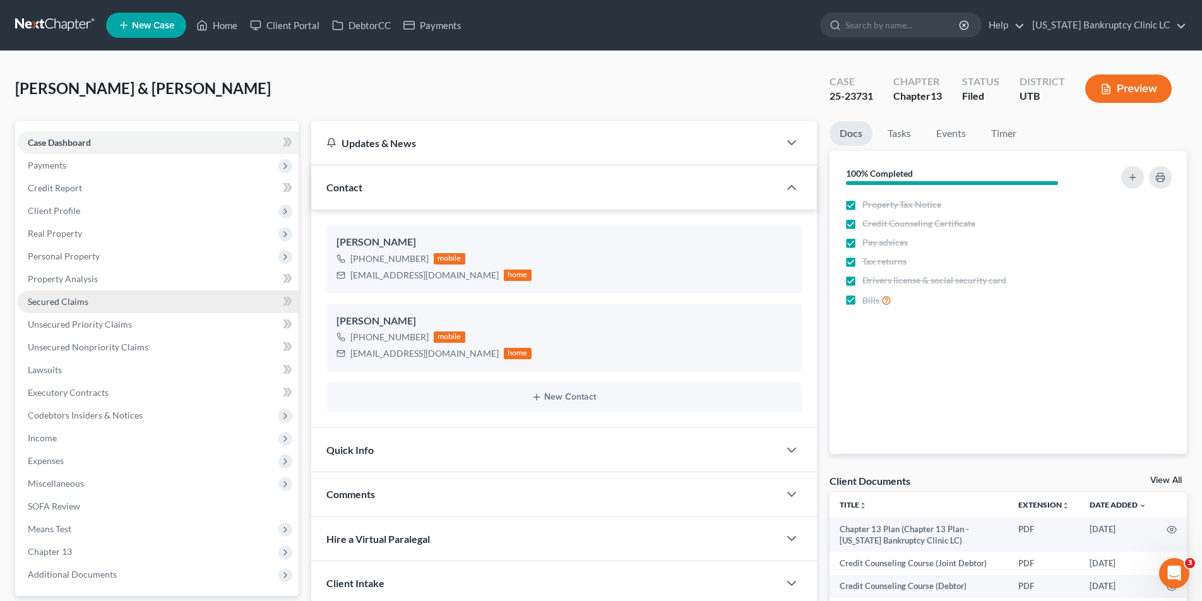
click at [53, 307] on link "Secured Claims" at bounding box center [158, 301] width 281 height 23
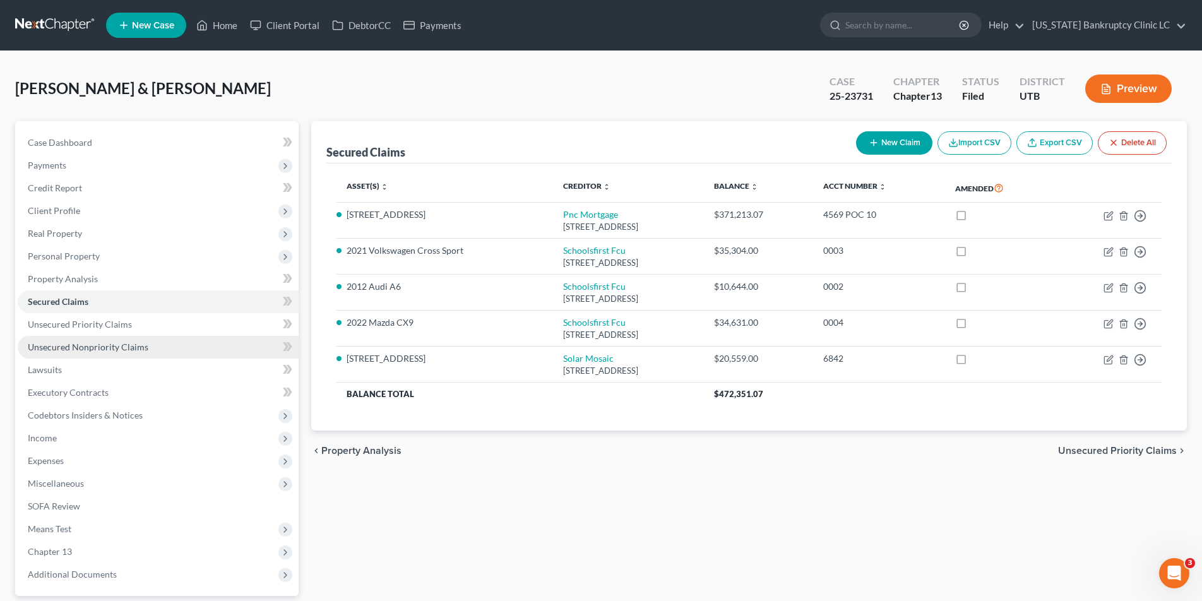
click at [114, 347] on span "Unsecured Nonpriority Claims" at bounding box center [88, 347] width 121 height 11
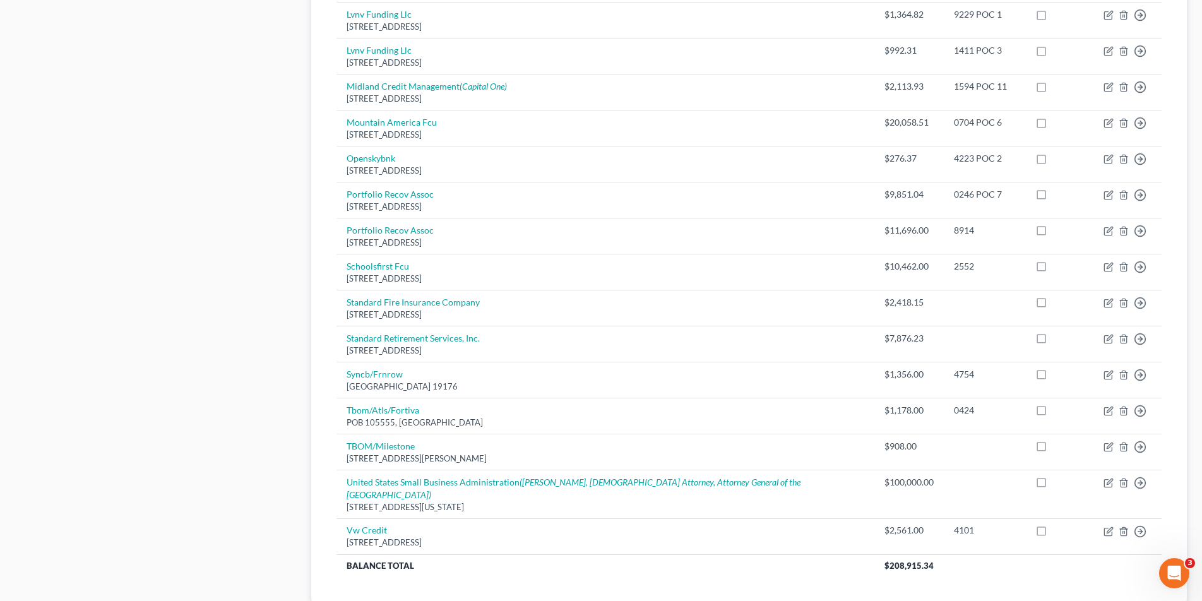
scroll to position [686, 0]
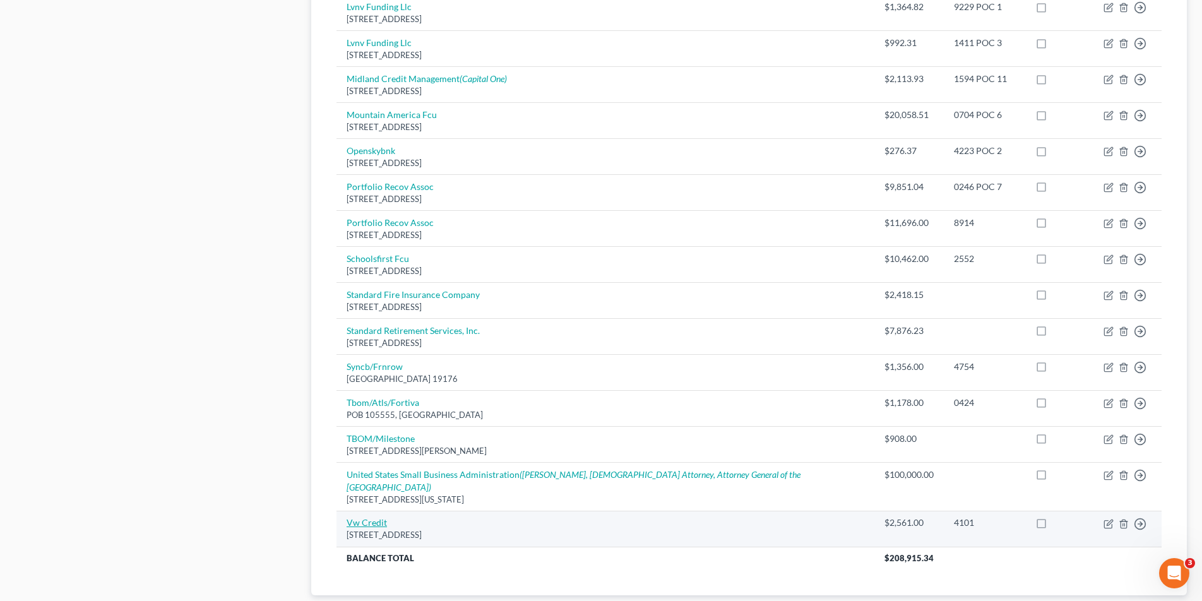
click at [379, 517] on link "Vw Credit" at bounding box center [367, 522] width 40 height 11
select select "38"
select select "0"
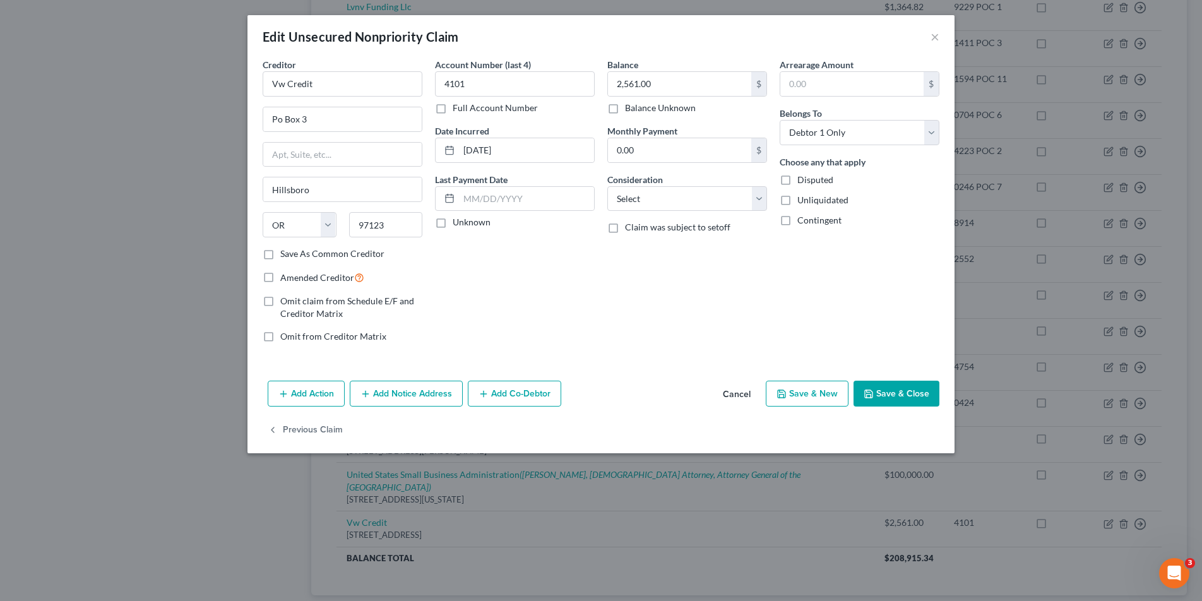
click at [453, 109] on label "Full Account Number" at bounding box center [495, 108] width 85 height 13
click at [458, 109] on input "Full Account Number" at bounding box center [462, 106] width 8 height 8
click at [493, 87] on input "4101" at bounding box center [515, 83] width 160 height 25
type input "4101 POC 13"
type input "2,111.33"
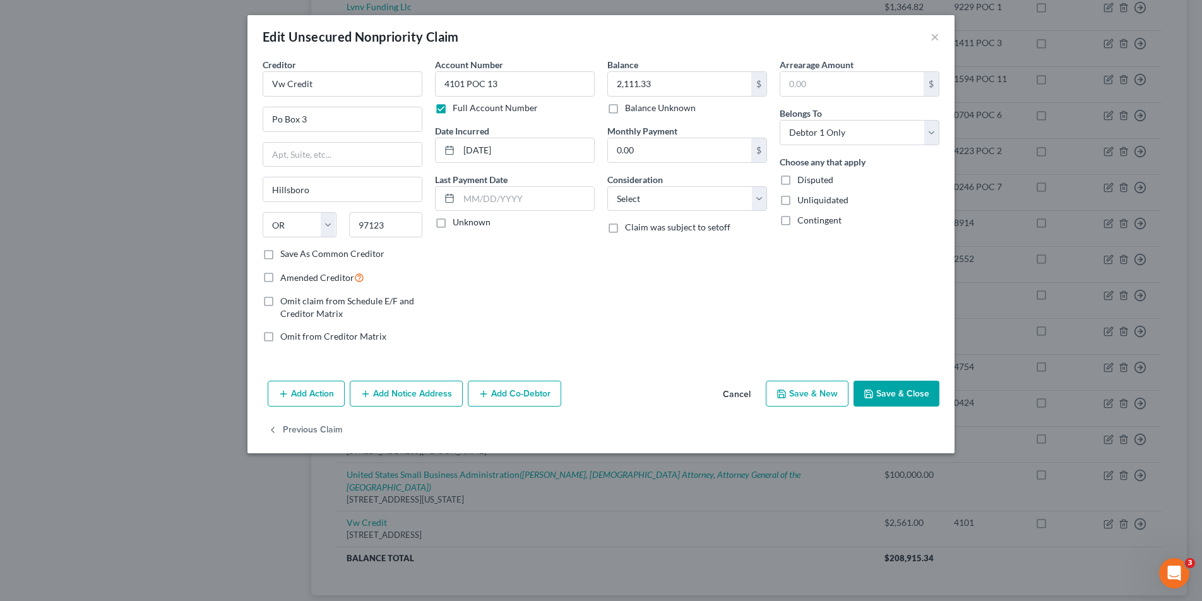
click at [875, 389] on button "Save & Close" at bounding box center [897, 394] width 86 height 27
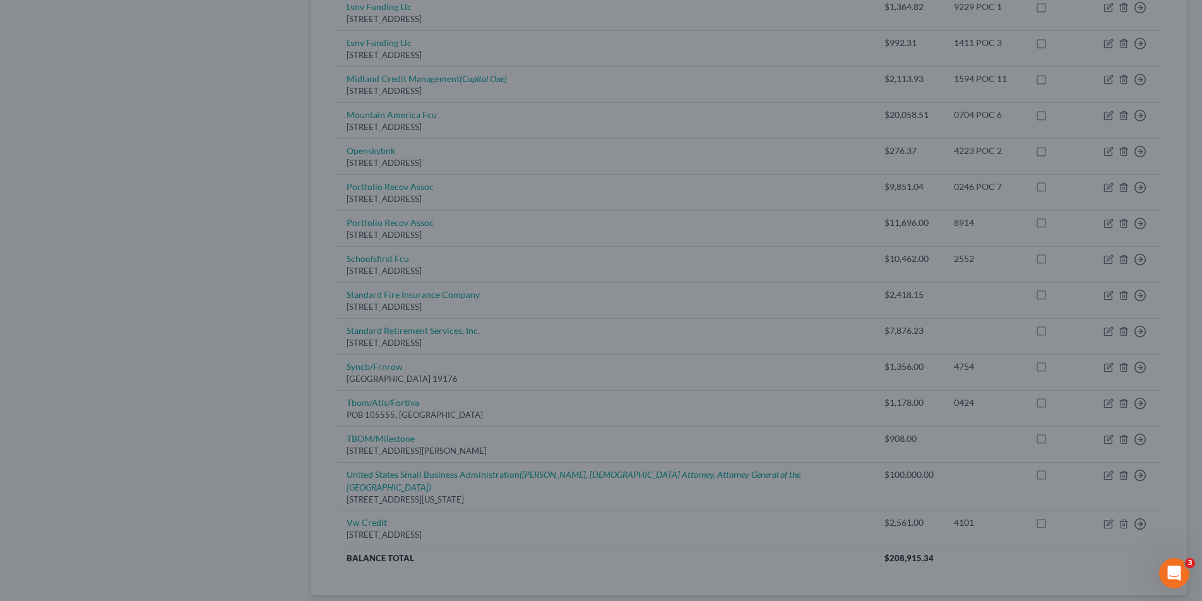
type input "0"
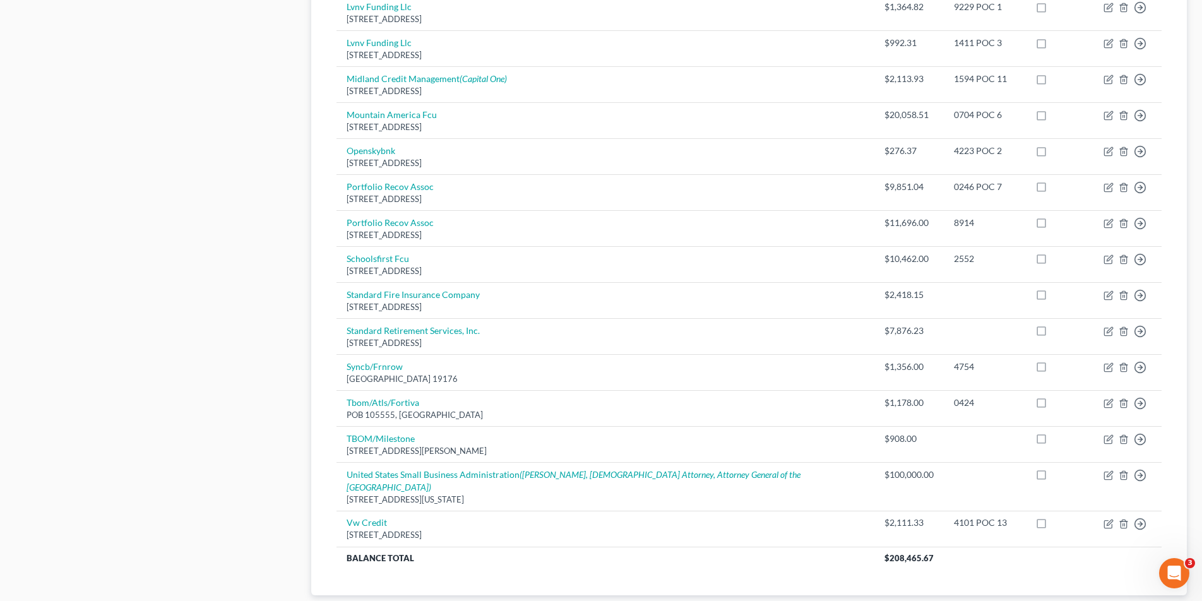
scroll to position [0, 0]
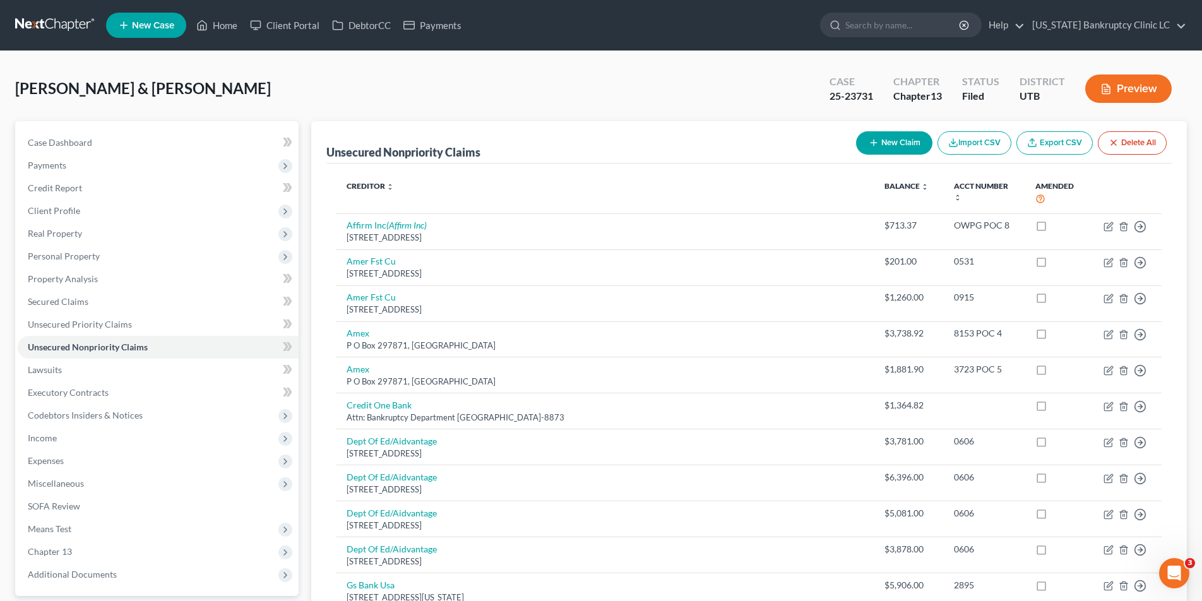
click at [51, 24] on link at bounding box center [55, 25] width 81 height 23
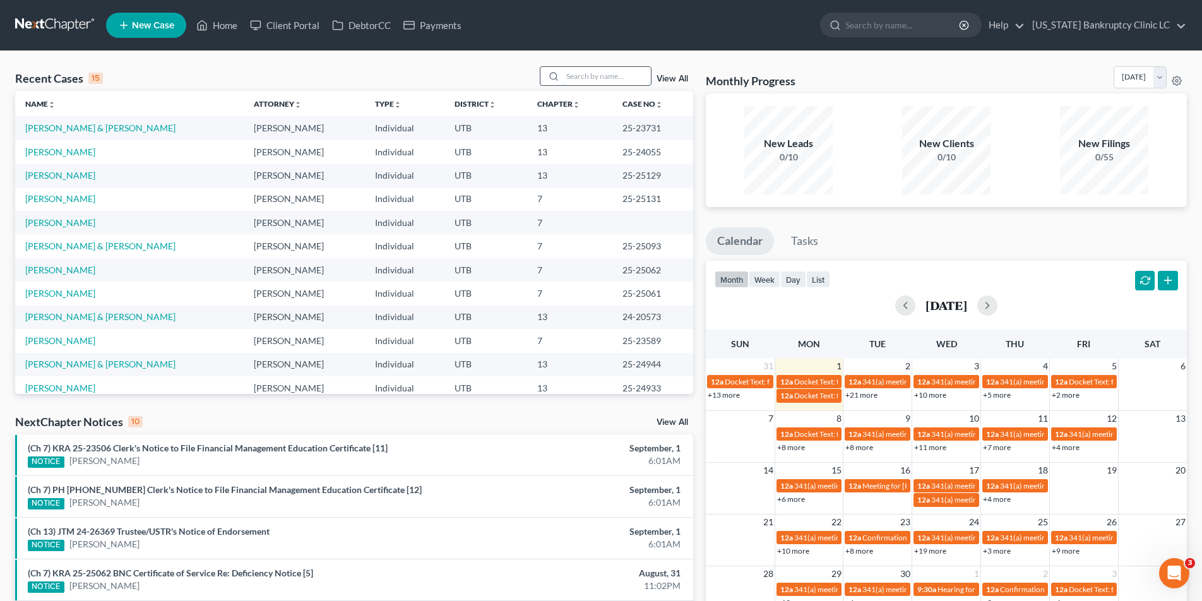
click at [590, 74] on input "search" at bounding box center [607, 76] width 88 height 18
type input "sweet"
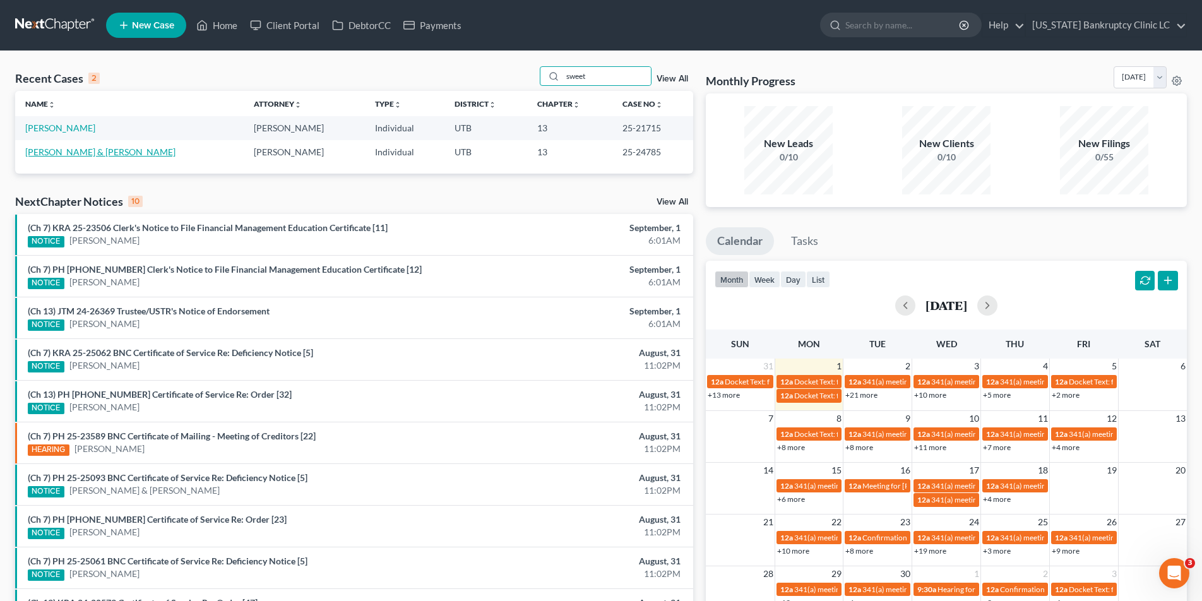
click at [98, 155] on link "Sweet, James & Candice" at bounding box center [100, 151] width 150 height 11
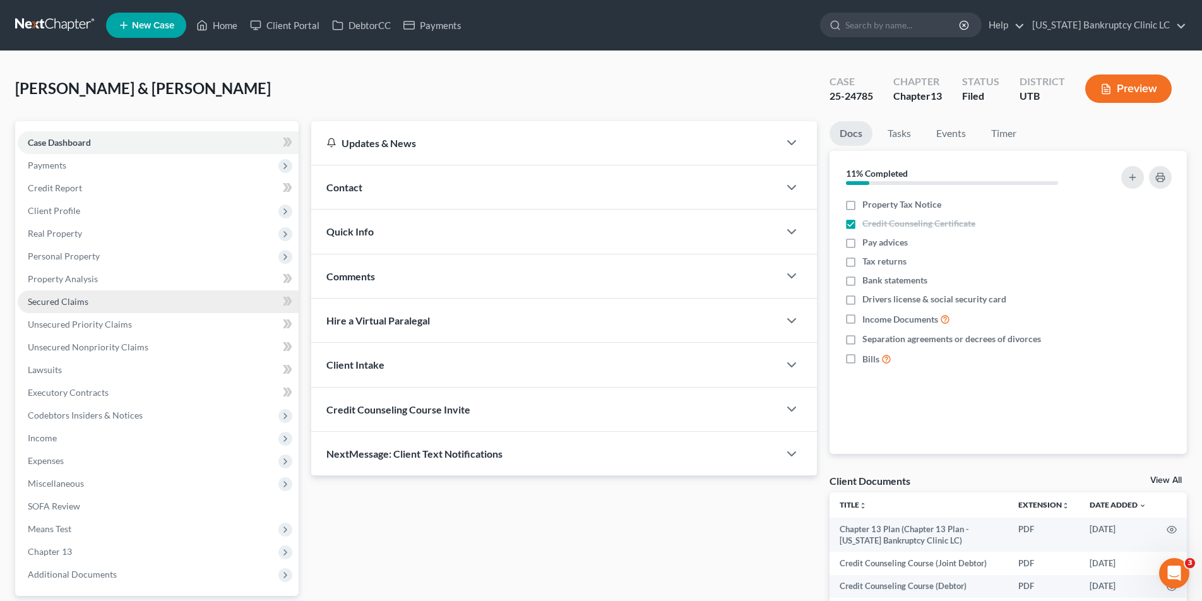
click at [58, 303] on span "Secured Claims" at bounding box center [58, 301] width 61 height 11
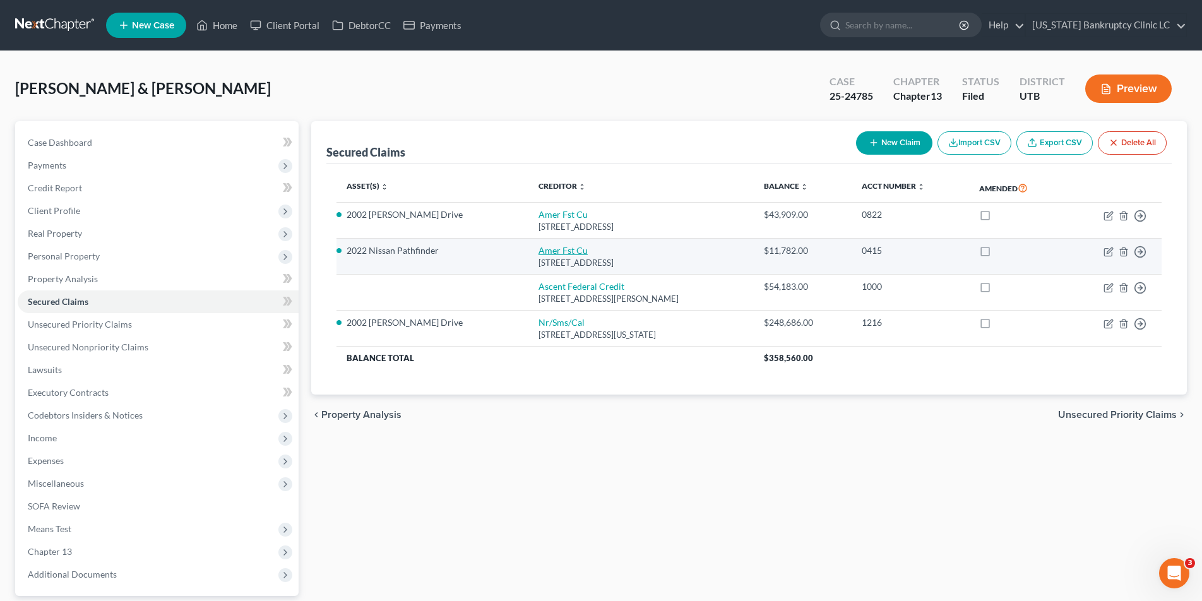
click at [539, 253] on link "Amer Fst Cu" at bounding box center [563, 250] width 49 height 11
select select "46"
select select "2"
select select "0"
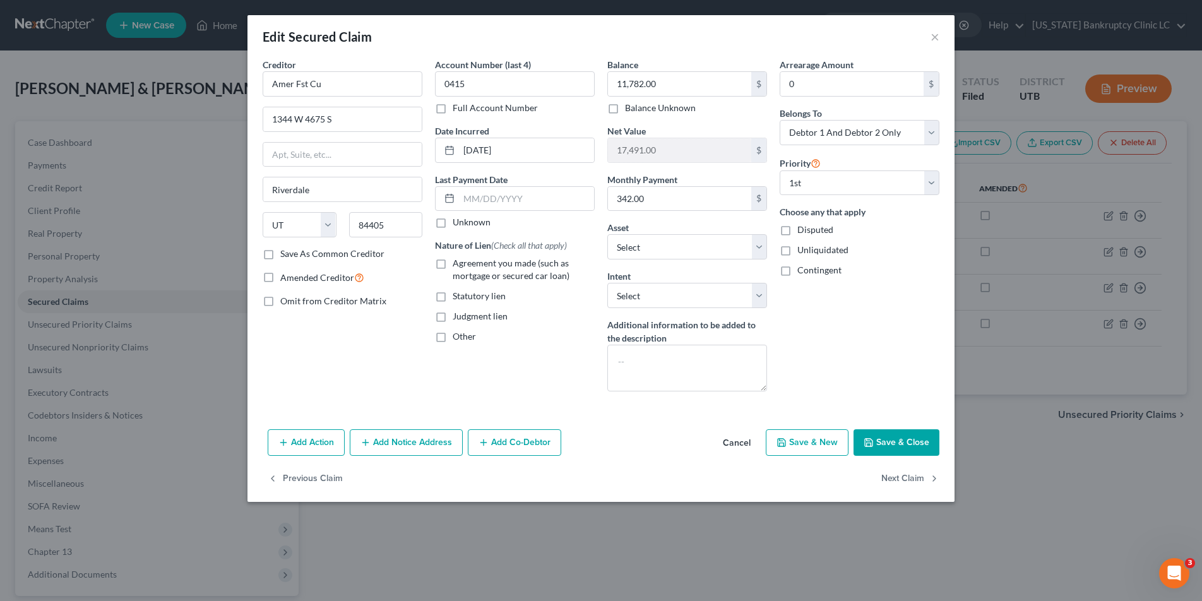
click at [453, 110] on label "Full Account Number" at bounding box center [495, 108] width 85 height 13
click at [458, 110] on input "Full Account Number" at bounding box center [462, 106] width 8 height 8
click at [493, 87] on input "0415" at bounding box center [515, 83] width 160 height 25
type input "0415 POC 2"
type input "11,957.33"
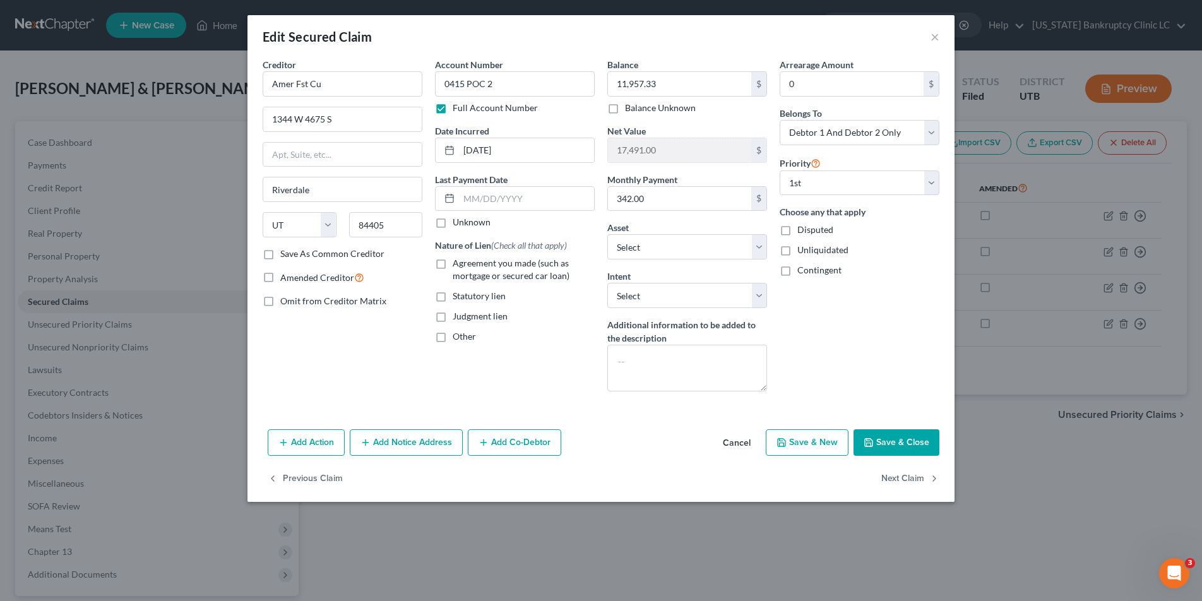
click at [453, 265] on label "Agreement you made (such as mortgage or secured car loan)" at bounding box center [524, 269] width 142 height 25
click at [458, 265] on input "Agreement you made (such as mortgage or secured car loan)" at bounding box center [462, 261] width 8 height 8
checkbox input "true"
click at [887, 446] on button "Save & Close" at bounding box center [897, 442] width 86 height 27
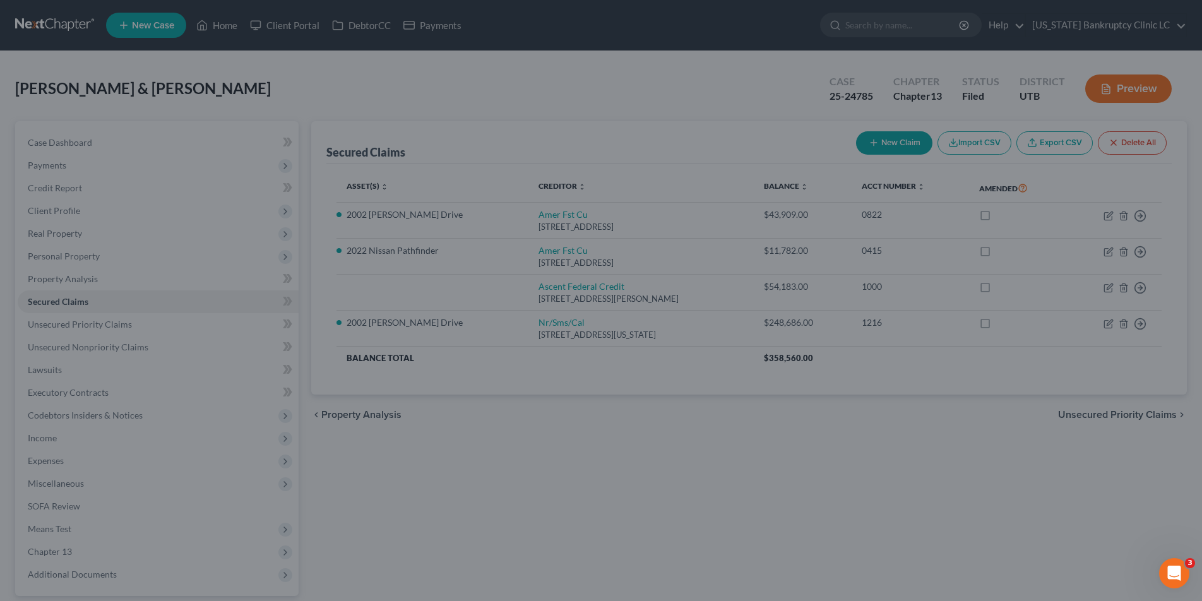
type input "17,315.67"
select select "3"
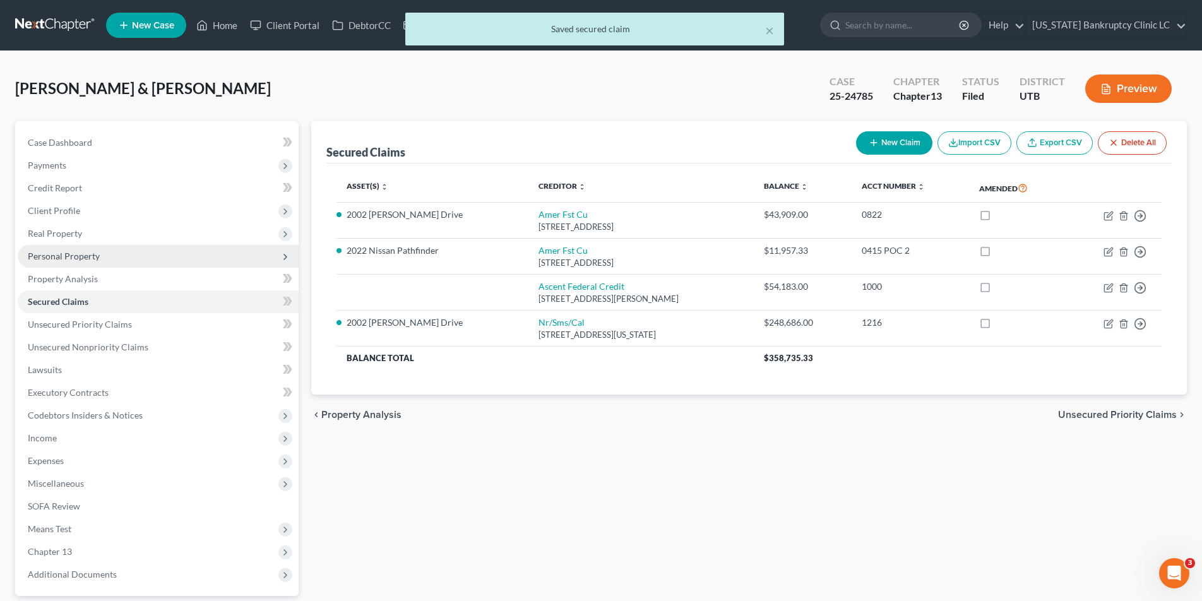
click at [54, 255] on span "Personal Property" at bounding box center [64, 256] width 72 height 11
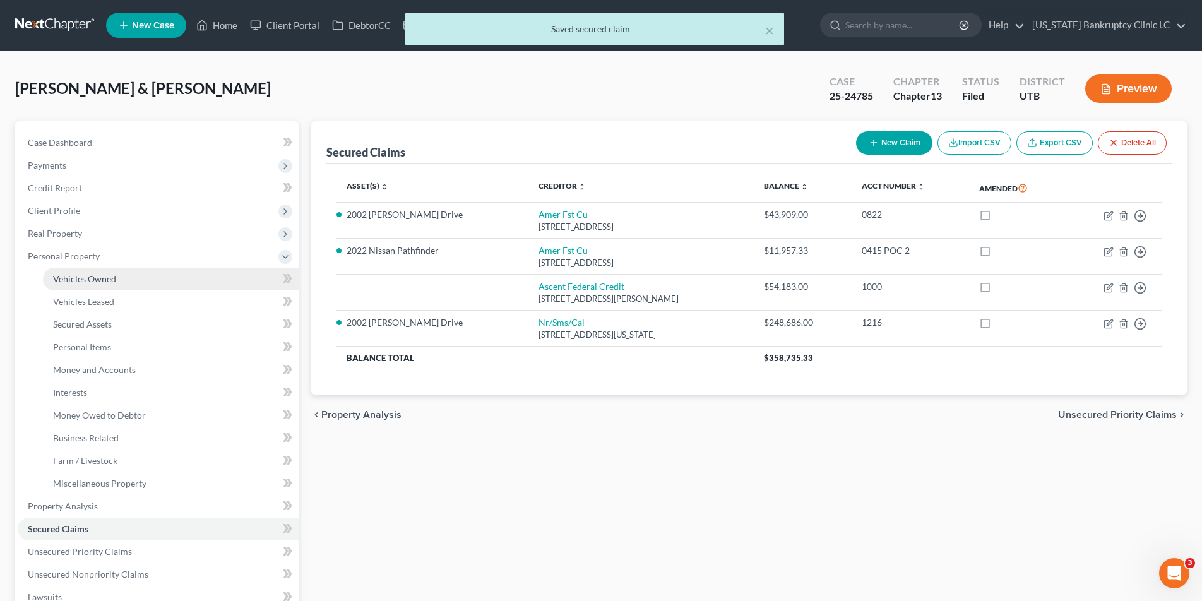
click at [75, 277] on span "Vehicles Owned" at bounding box center [84, 278] width 63 height 11
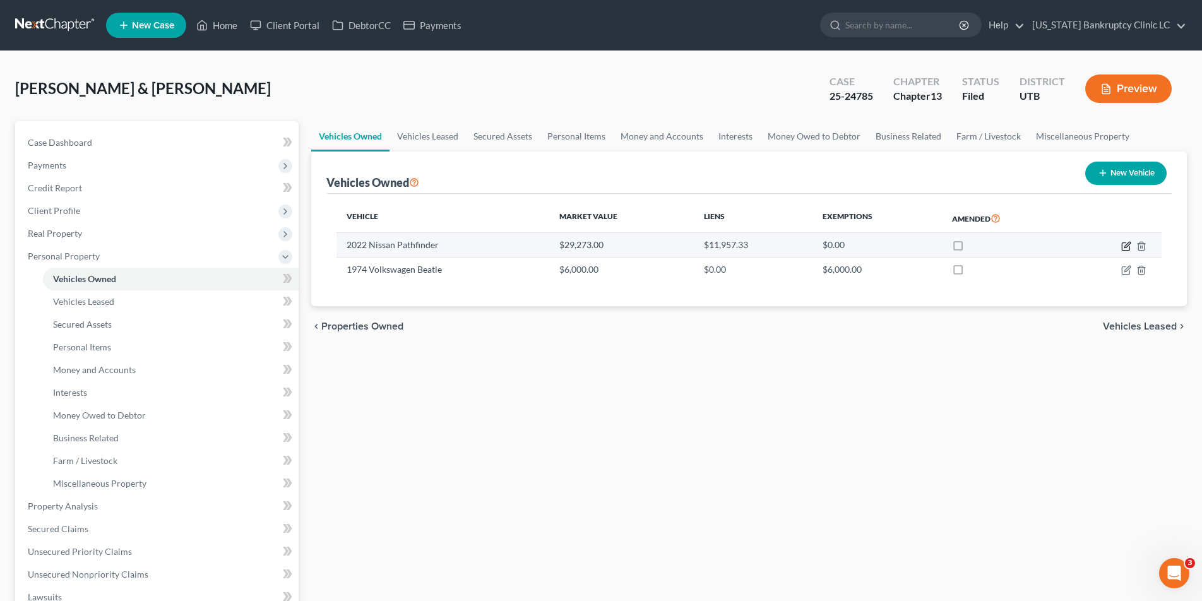
click at [1128, 247] on icon "button" at bounding box center [1126, 246] width 10 height 10
select select "0"
select select "4"
select select "2"
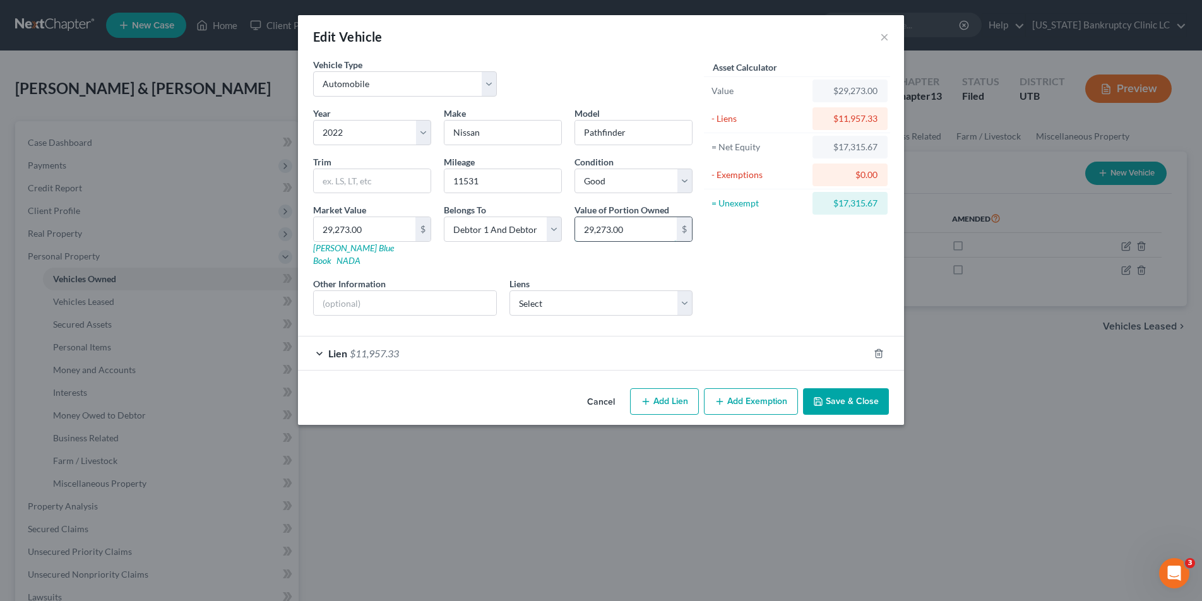
click at [631, 228] on input "29,273.00" at bounding box center [626, 229] width 102 height 24
click at [380, 232] on input "29,273.00" at bounding box center [365, 229] width 102 height 24
type input "1"
type input "1.00"
type input "11"
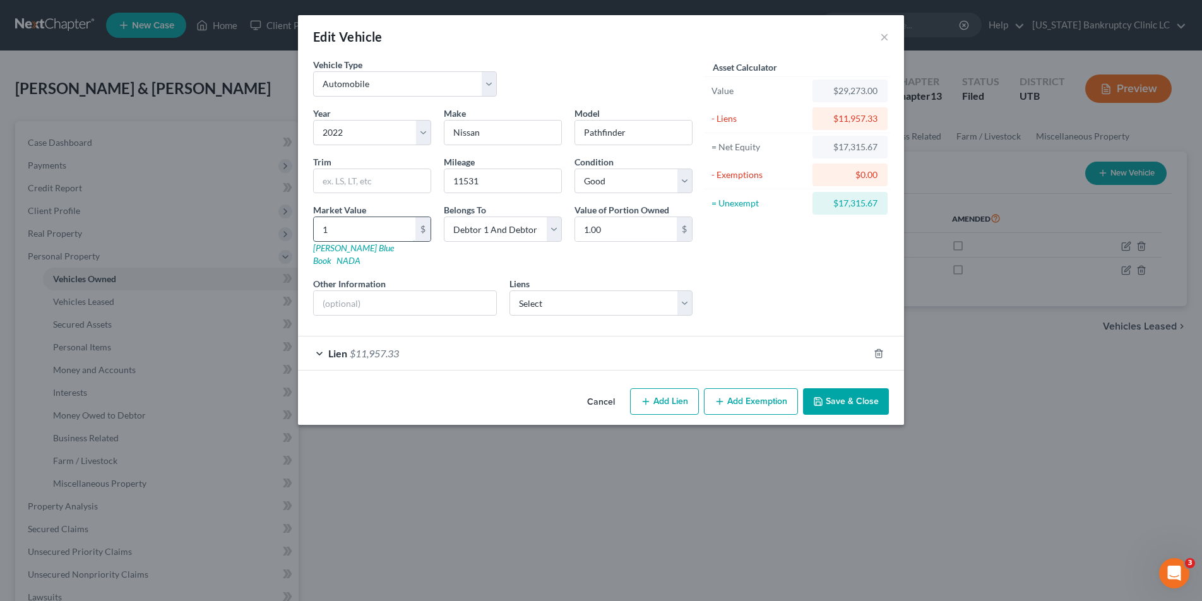
type input "11.00"
type input "119"
type input "119.00"
type input "1195"
type input "1,195.00"
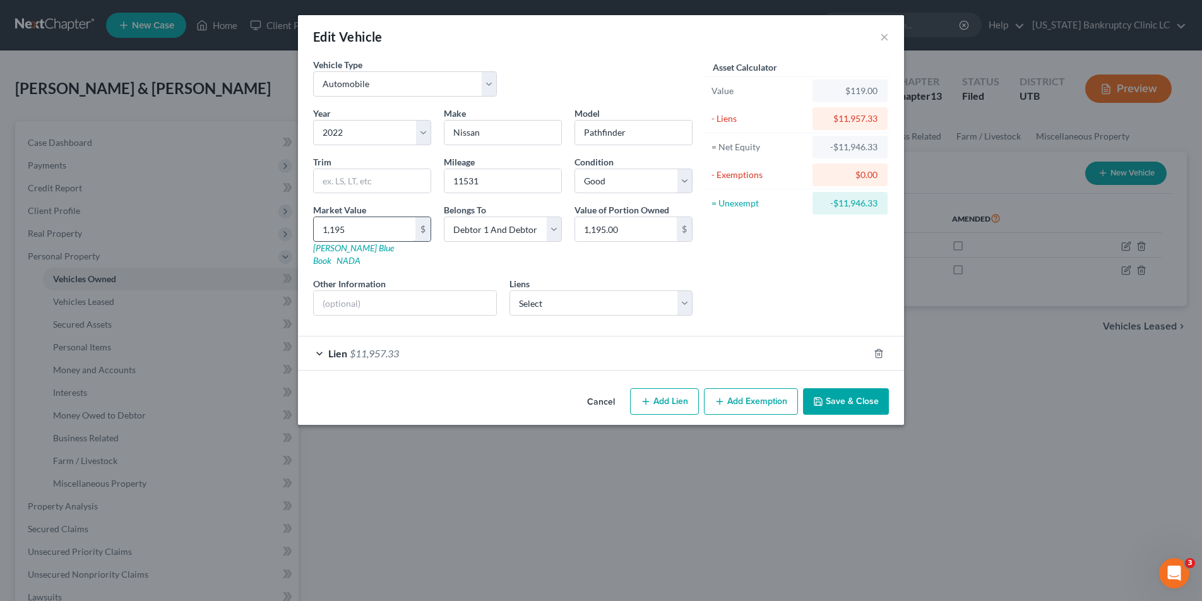
type input "1,1957"
type input "11,957.00"
type input "11,957.3"
type input "11,957.30"
type input "11,957.33"
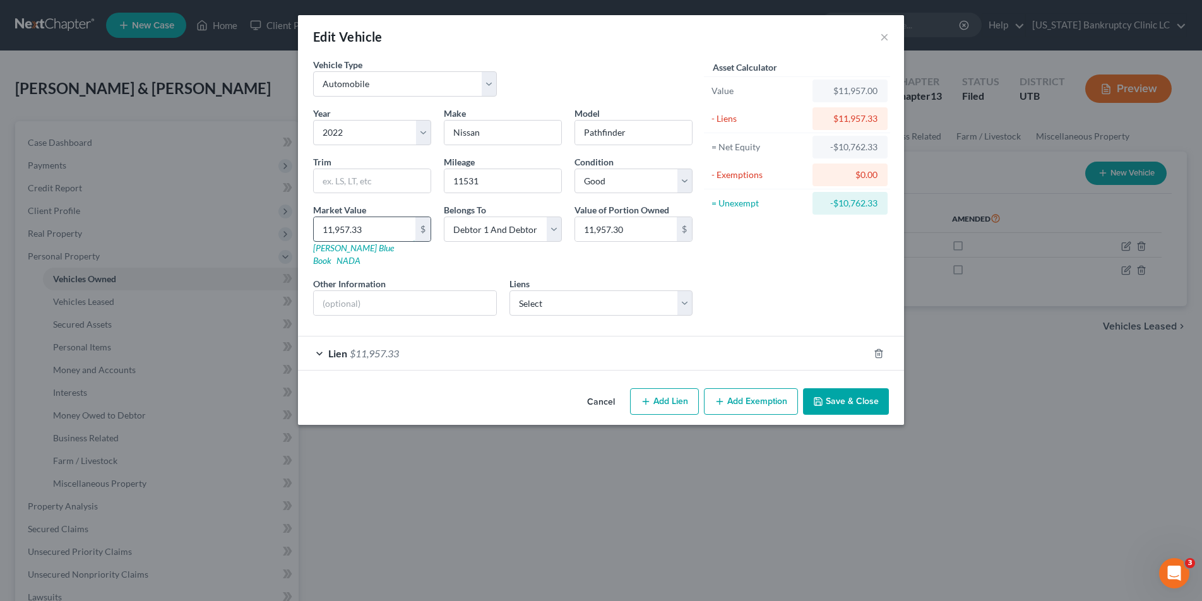
type input "11,957.33"
click at [867, 388] on button "Save & Close" at bounding box center [846, 401] width 86 height 27
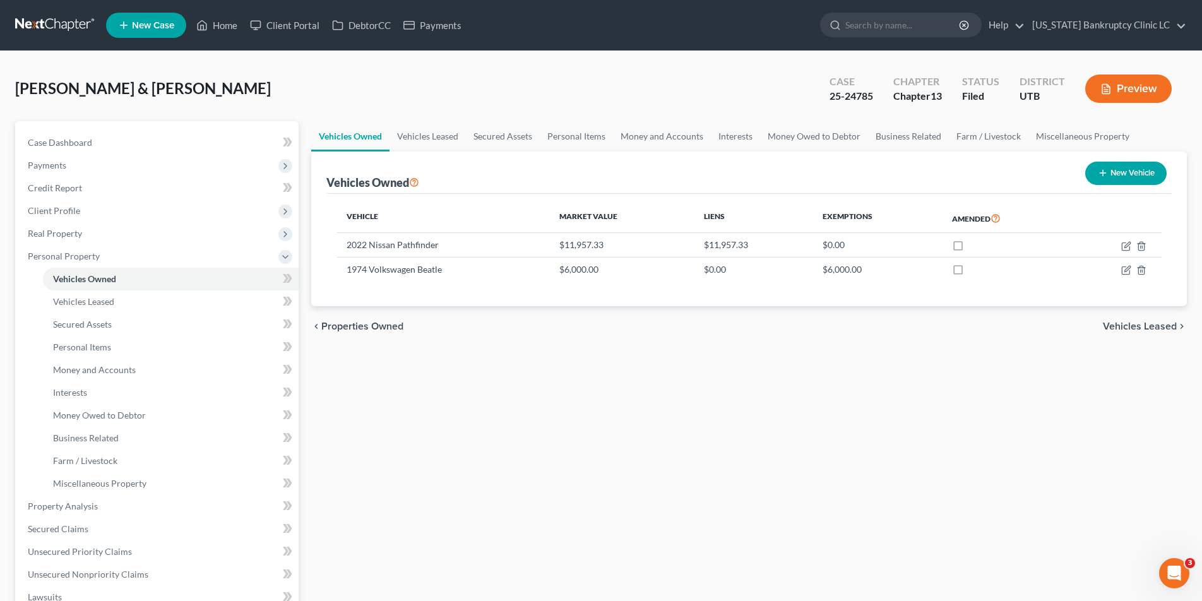
click at [68, 25] on link at bounding box center [55, 25] width 81 height 23
